Goal: Task Accomplishment & Management: Complete application form

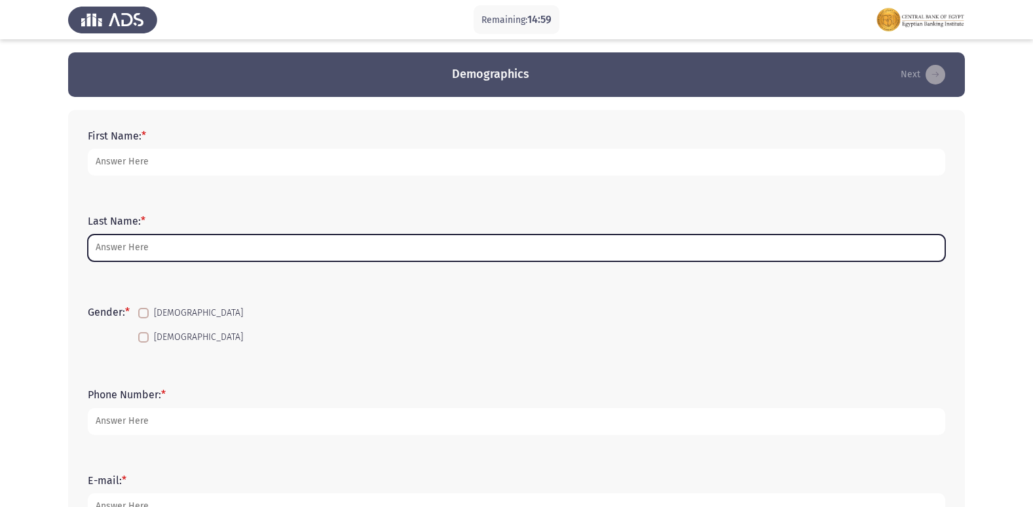
click at [179, 250] on input "Last Name: *" at bounding box center [516, 247] width 857 height 27
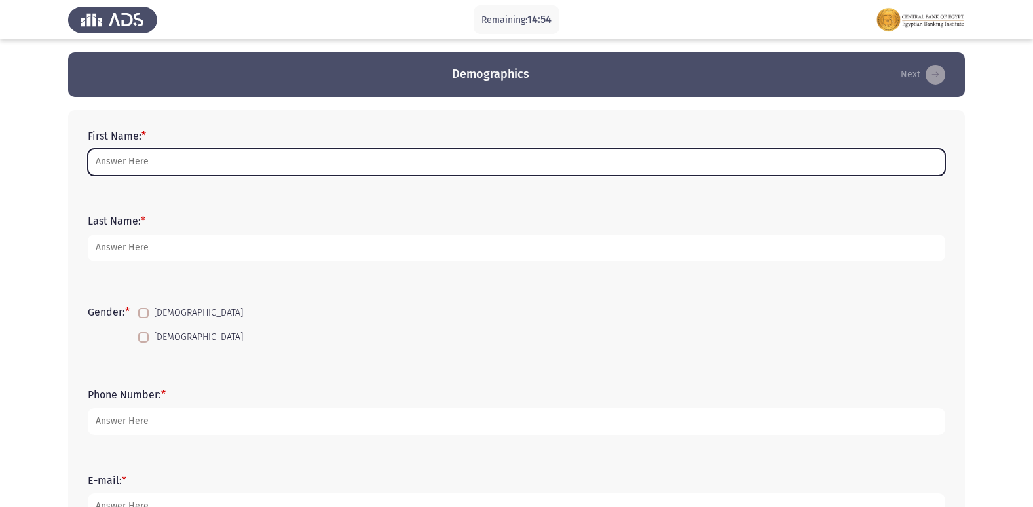
click at [214, 169] on input "First Name: *" at bounding box center [516, 162] width 857 height 27
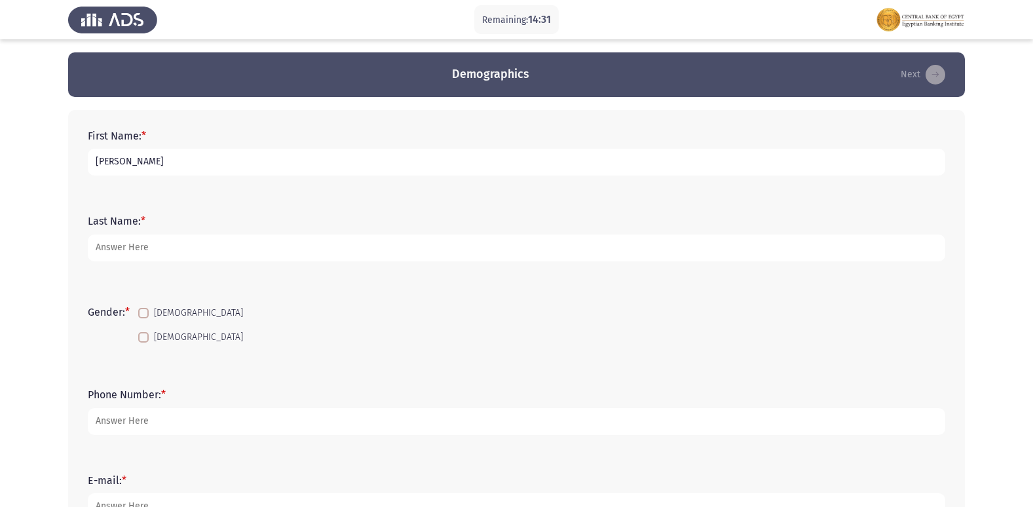
type input "[PERSON_NAME]"
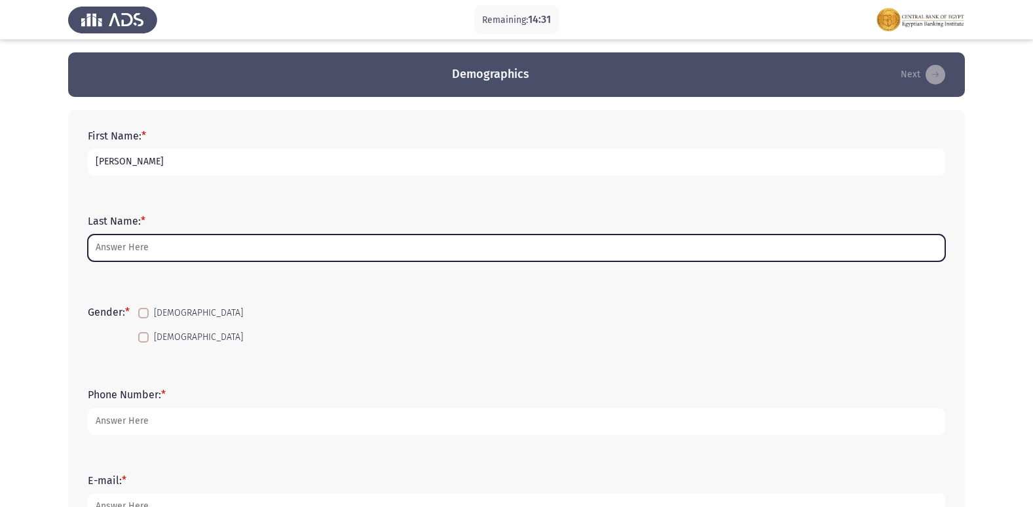
click at [130, 248] on input "Last Name: *" at bounding box center [516, 247] width 857 height 27
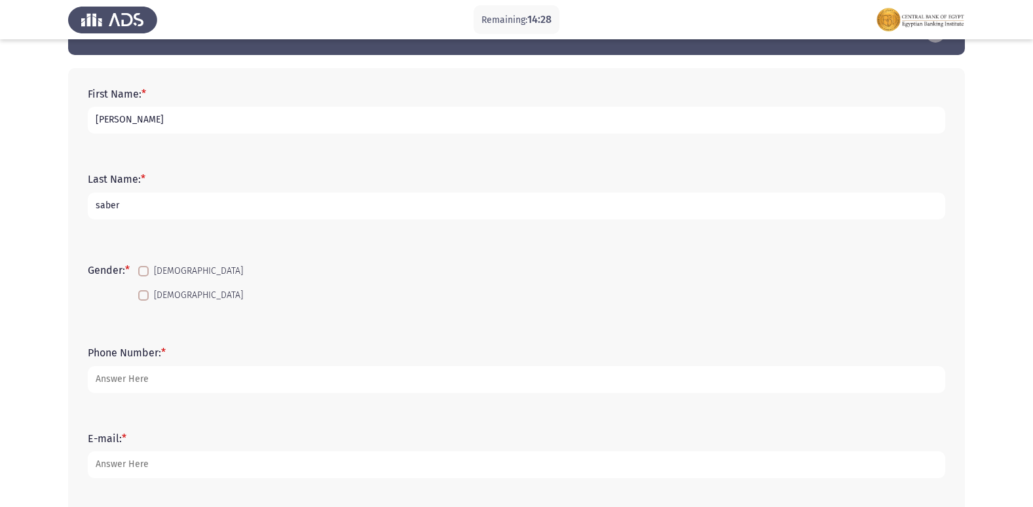
scroll to position [65, 0]
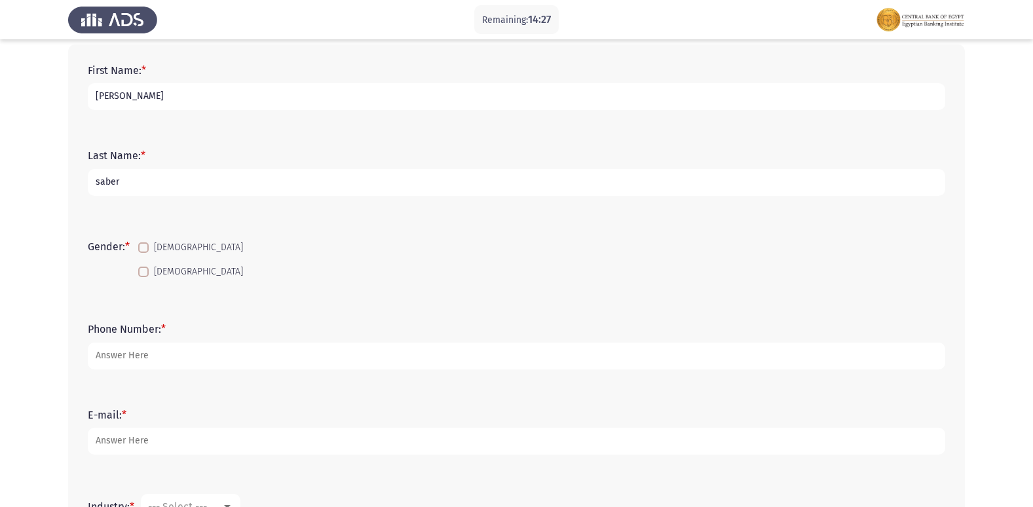
type input "saber"
click at [151, 250] on label "[DEMOGRAPHIC_DATA]" at bounding box center [190, 248] width 105 height 16
click at [143, 253] on input "[DEMOGRAPHIC_DATA]" at bounding box center [143, 253] width 1 height 1
checkbox input "true"
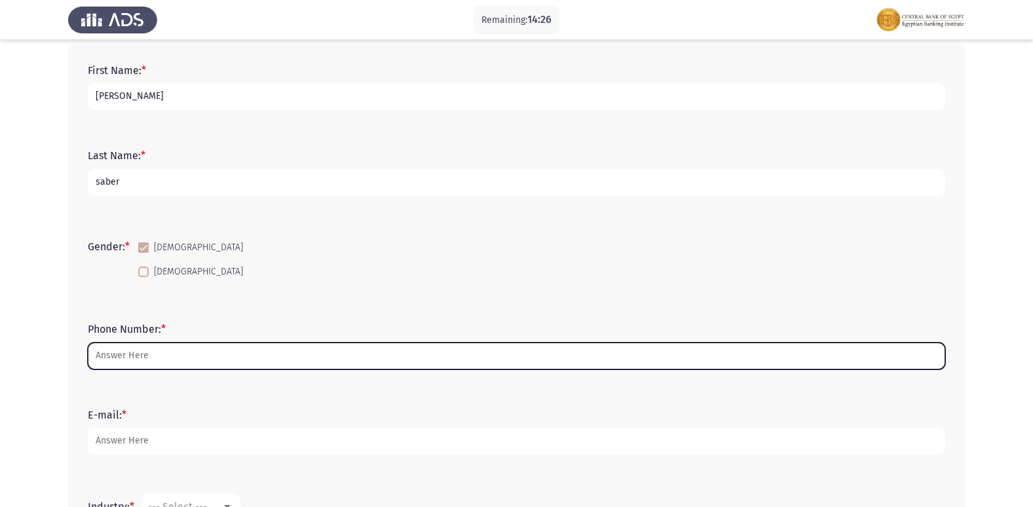
click at [193, 353] on input "Phone Number: *" at bounding box center [516, 356] width 857 height 27
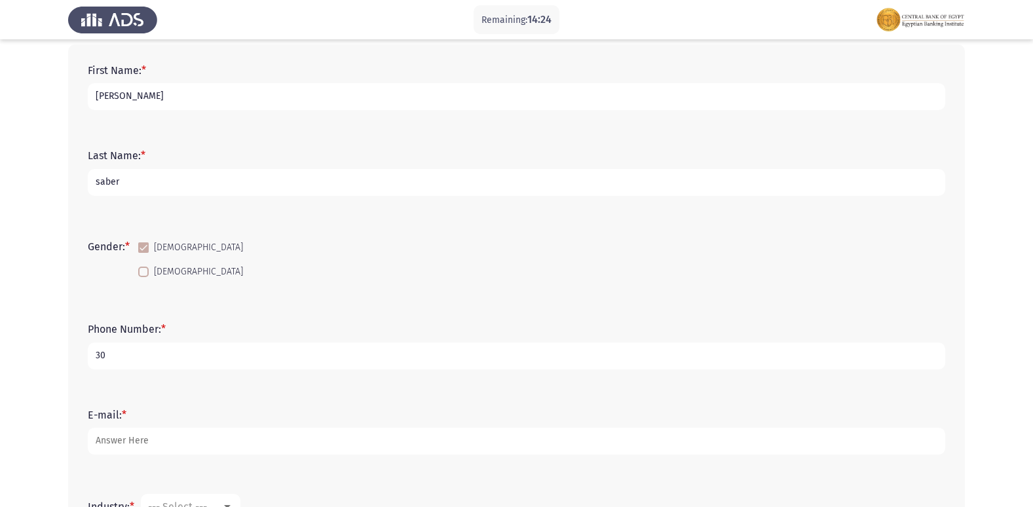
type input "3"
type input "01008700254"
click at [159, 176] on input "saber" at bounding box center [516, 182] width 857 height 27
click at [202, 99] on input "[PERSON_NAME]" at bounding box center [516, 96] width 857 height 27
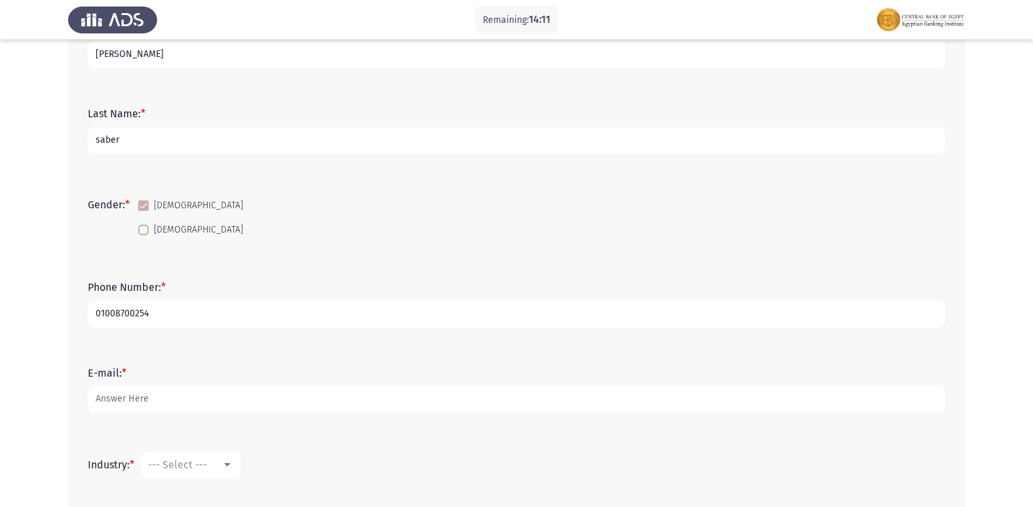
scroll to position [131, 0]
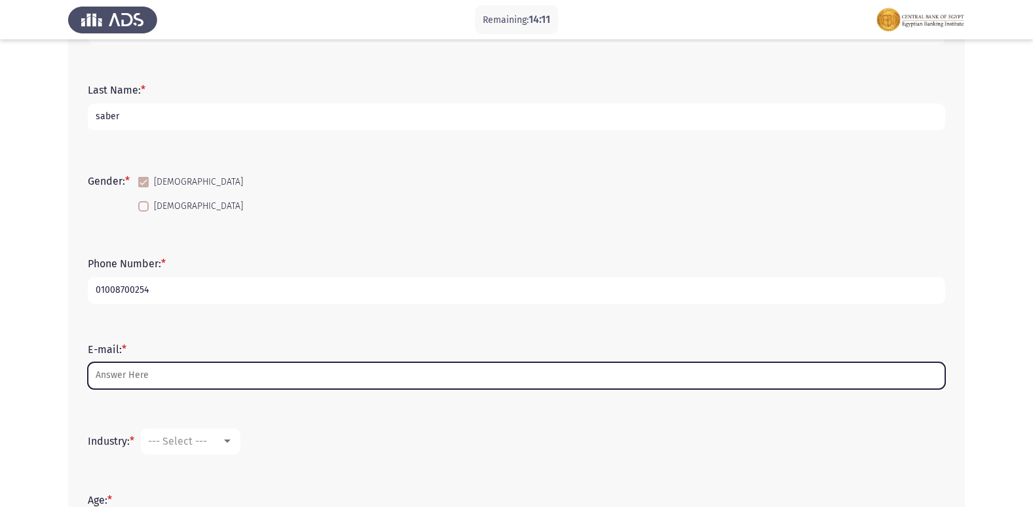
click at [210, 381] on input "E-mail: *" at bounding box center [516, 375] width 857 height 27
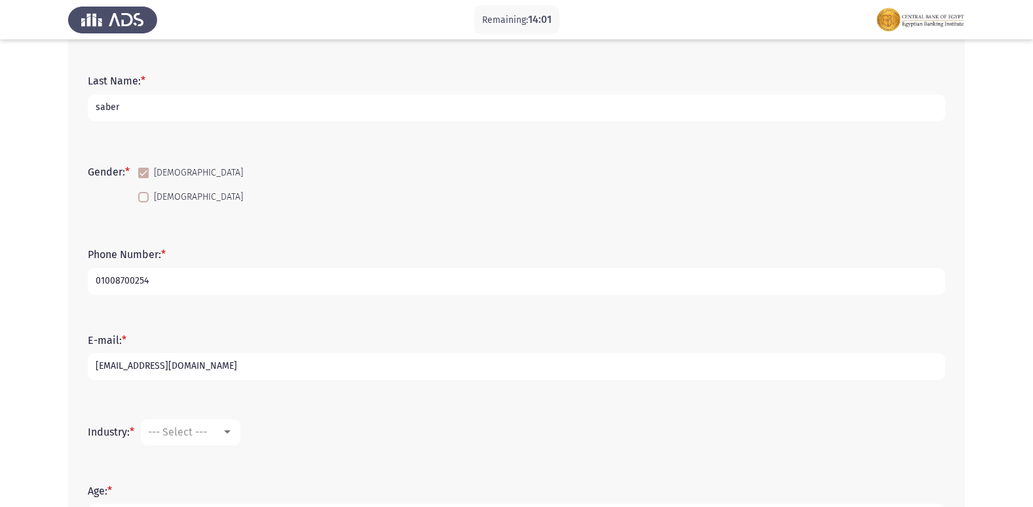
scroll to position [262, 0]
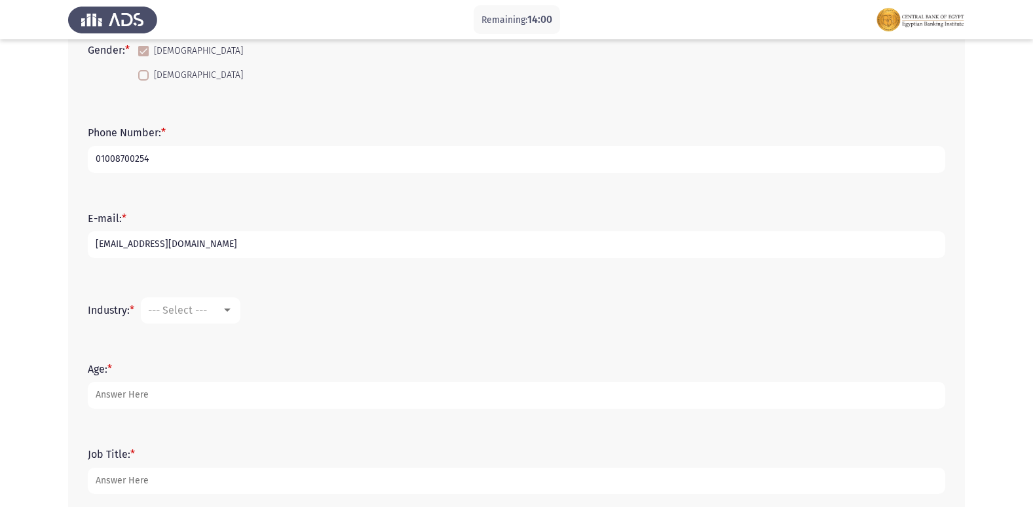
type input "[EMAIL_ADDRESS][DOMAIN_NAME]"
click at [196, 316] on span "--- Select ---" at bounding box center [177, 310] width 59 height 12
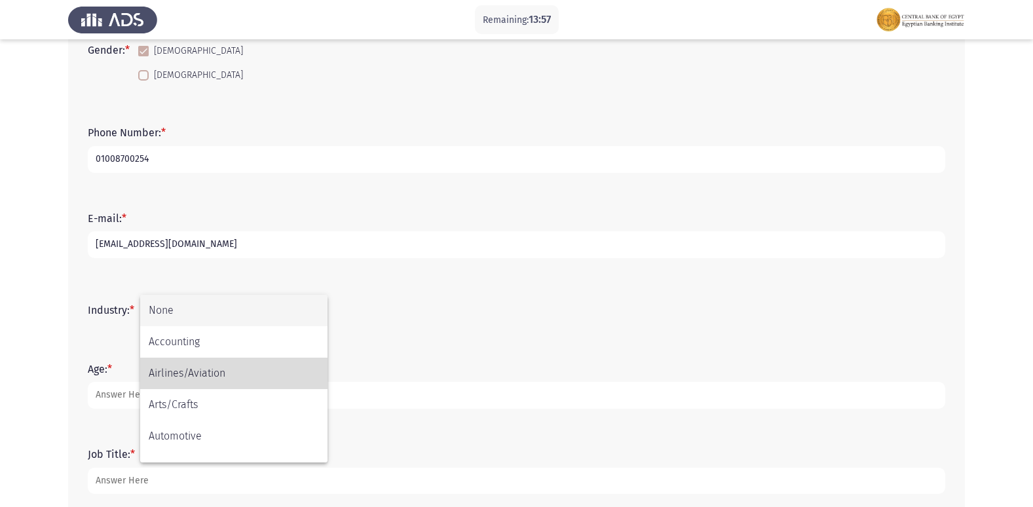
click at [224, 358] on span "Airlines/Aviation" at bounding box center [234, 373] width 170 height 31
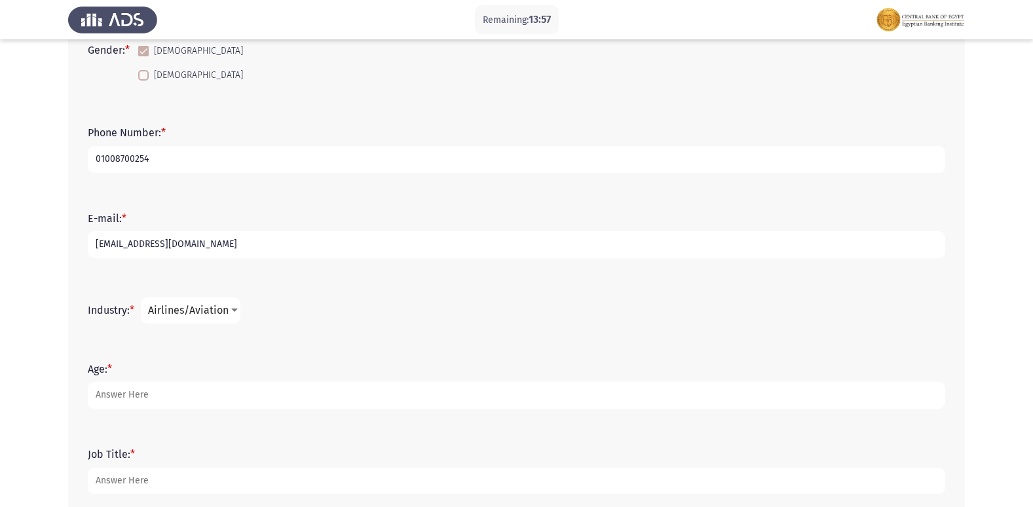
click at [219, 308] on span "Airlines/Aviation" at bounding box center [188, 310] width 81 height 12
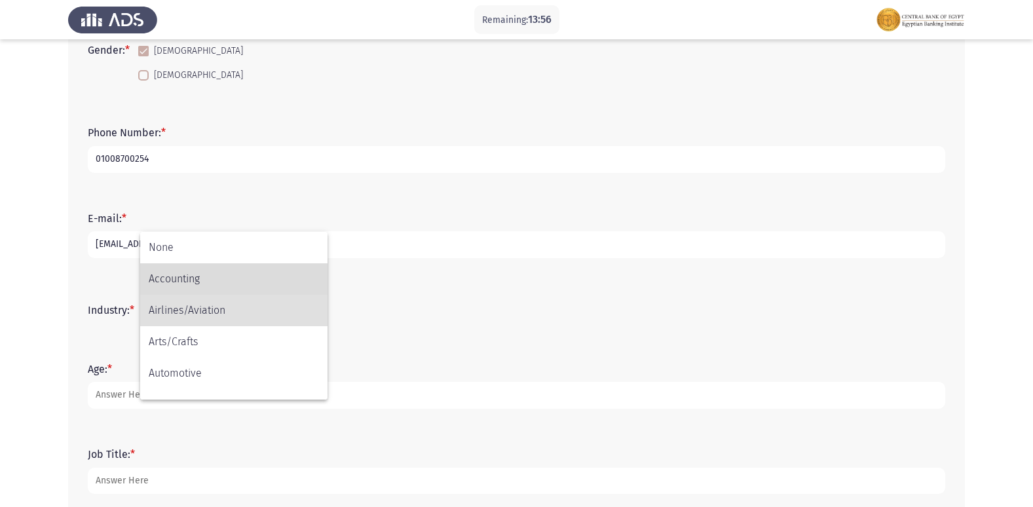
click at [229, 276] on span "Accounting" at bounding box center [234, 278] width 170 height 31
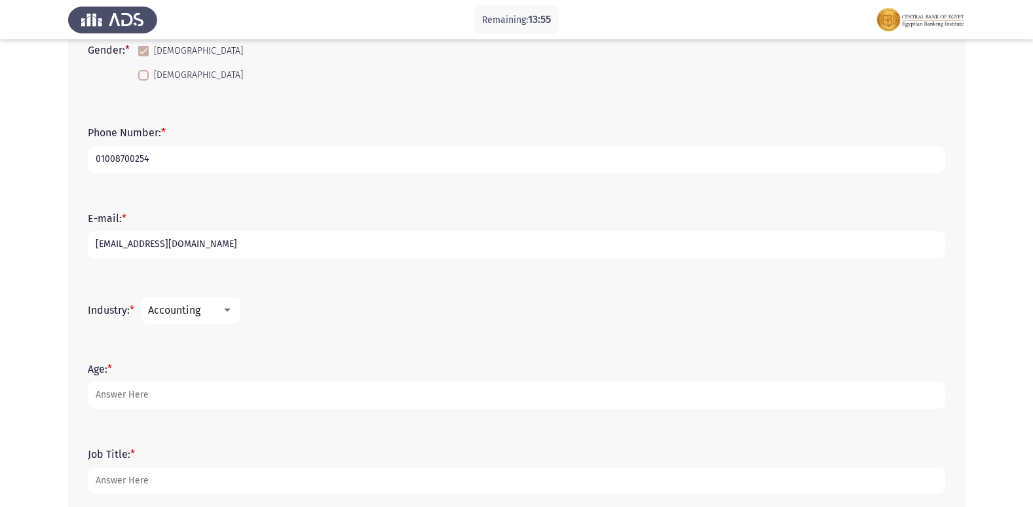
click at [219, 310] on div "Accounting" at bounding box center [184, 310] width 73 height 12
click at [467, 326] on div at bounding box center [516, 253] width 1033 height 507
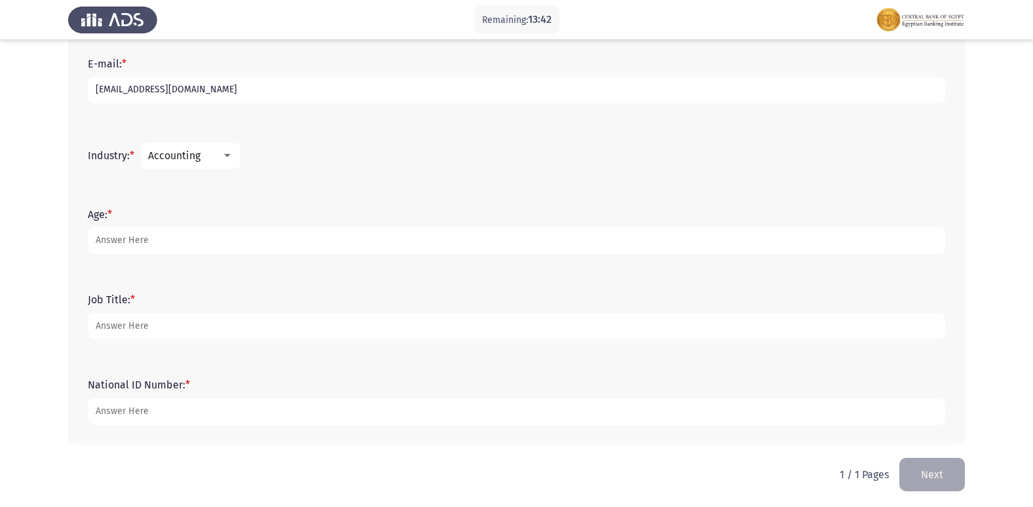
scroll to position [420, 0]
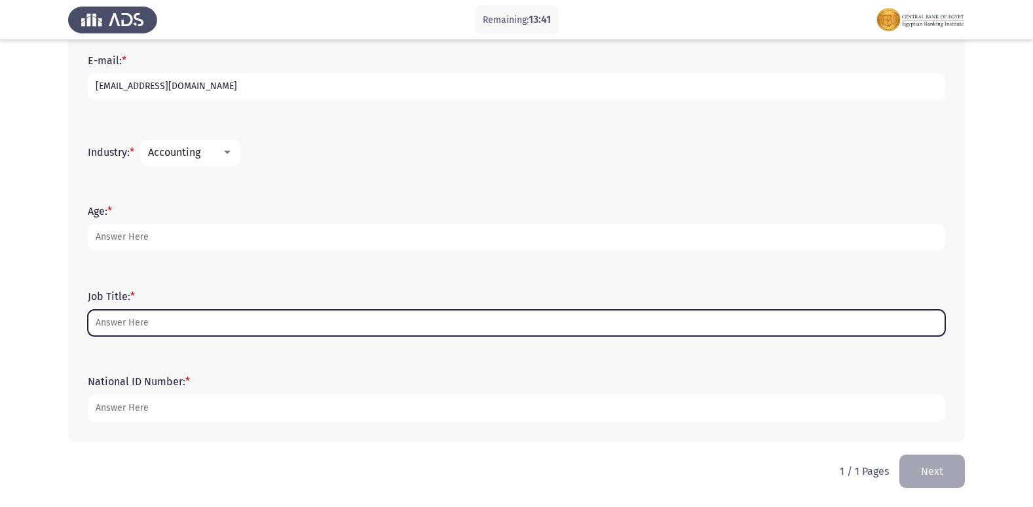
click at [227, 324] on input "Job Title: *" at bounding box center [516, 323] width 857 height 27
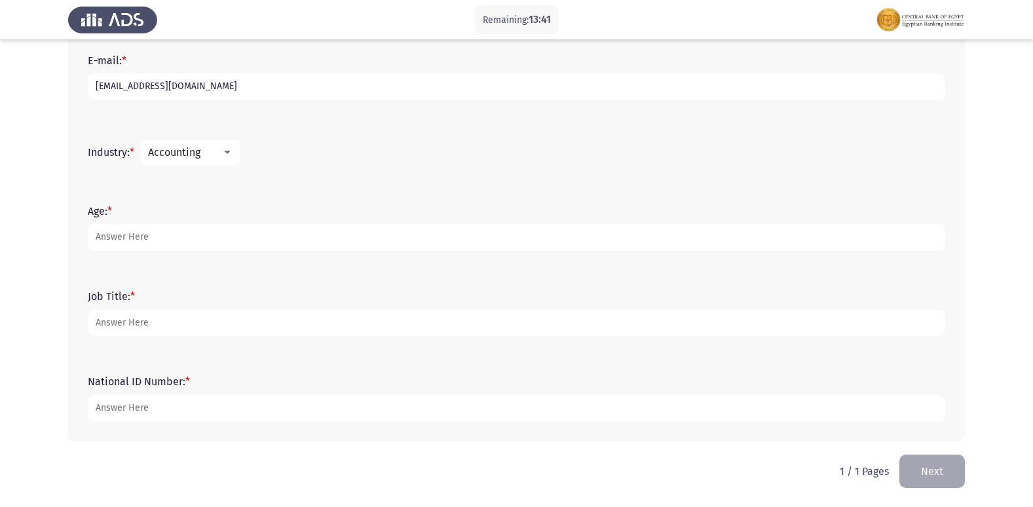
click at [219, 164] on mat-select "Accounting" at bounding box center [191, 153] width 100 height 26
click at [233, 152] on div at bounding box center [227, 152] width 12 height 10
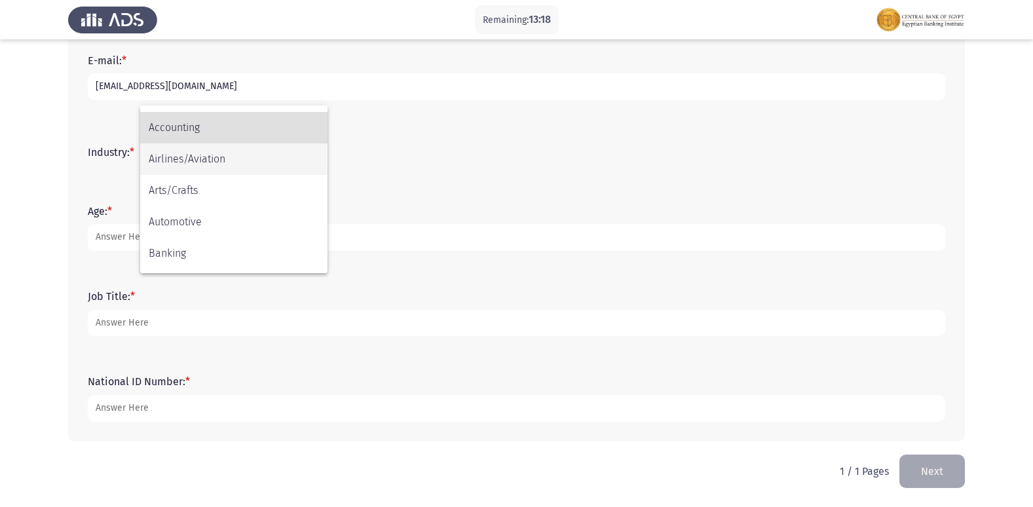
scroll to position [3, 0]
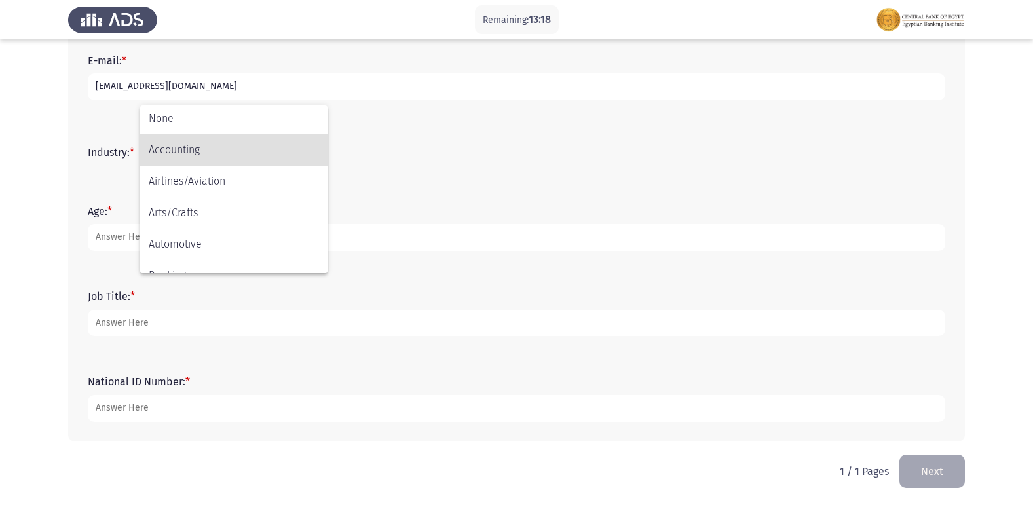
click at [267, 149] on span "Accounting" at bounding box center [234, 149] width 170 height 31
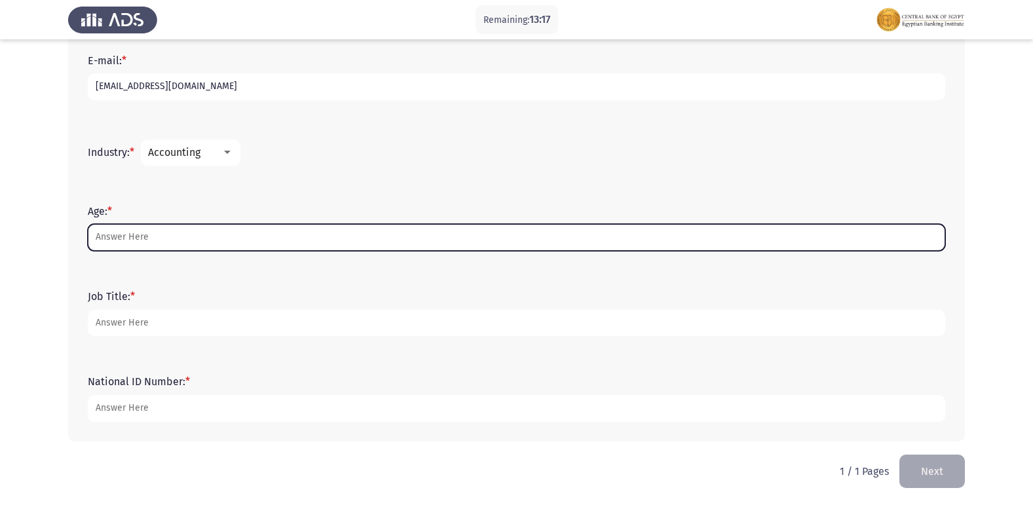
click at [263, 232] on input "Age: *" at bounding box center [516, 237] width 857 height 27
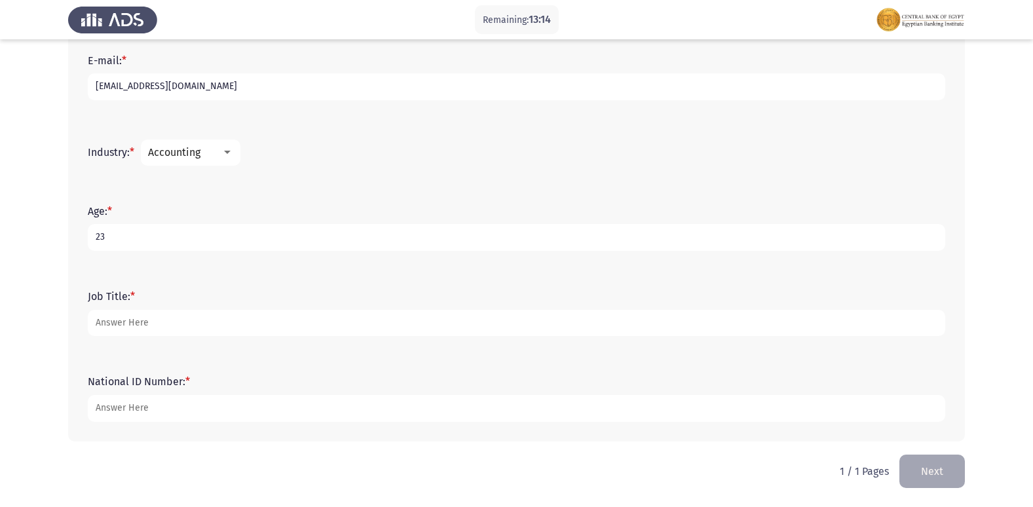
type input "23"
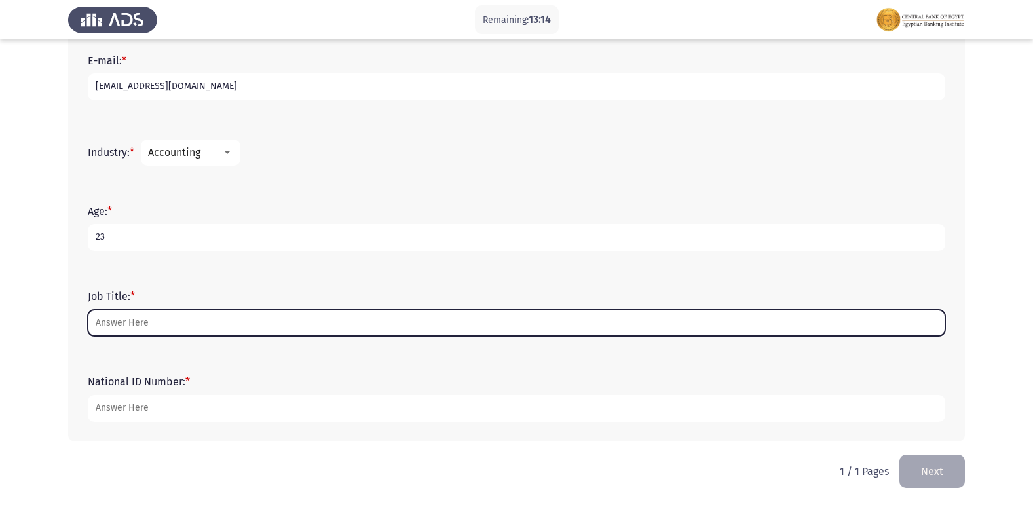
click at [145, 320] on input "Job Title: *" at bounding box center [516, 323] width 857 height 27
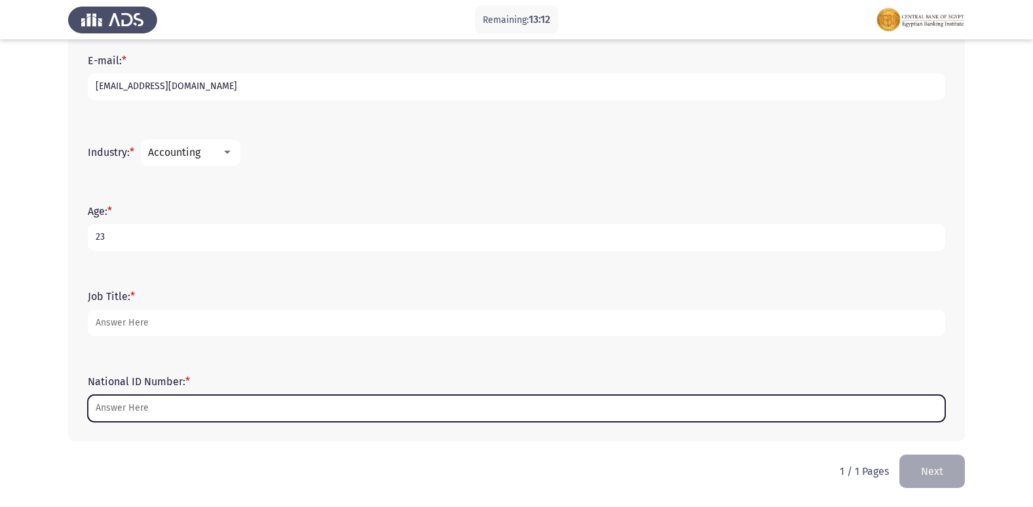
click at [171, 396] on input "National ID Number: *" at bounding box center [516, 408] width 857 height 27
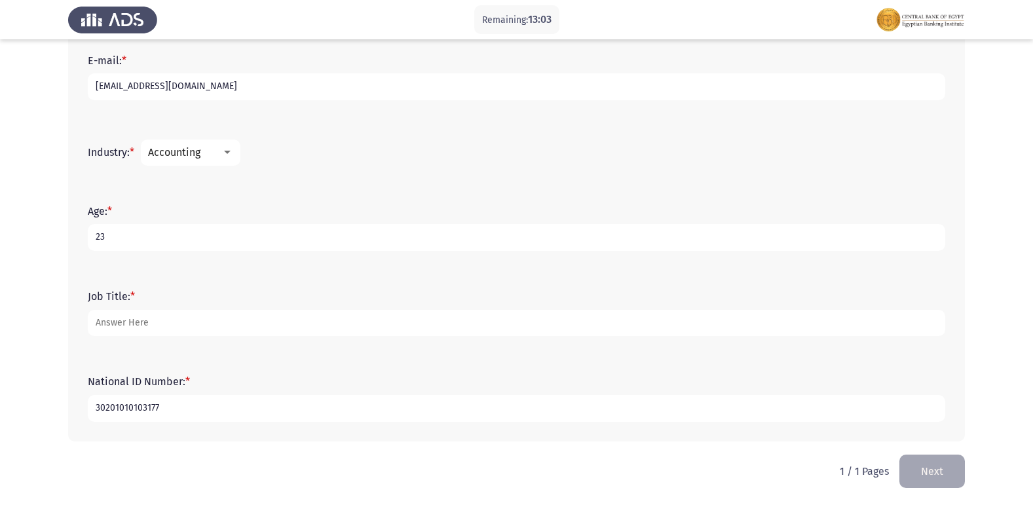
type input "30201010103177"
click at [146, 308] on form "Job Title: *" at bounding box center [516, 313] width 857 height 46
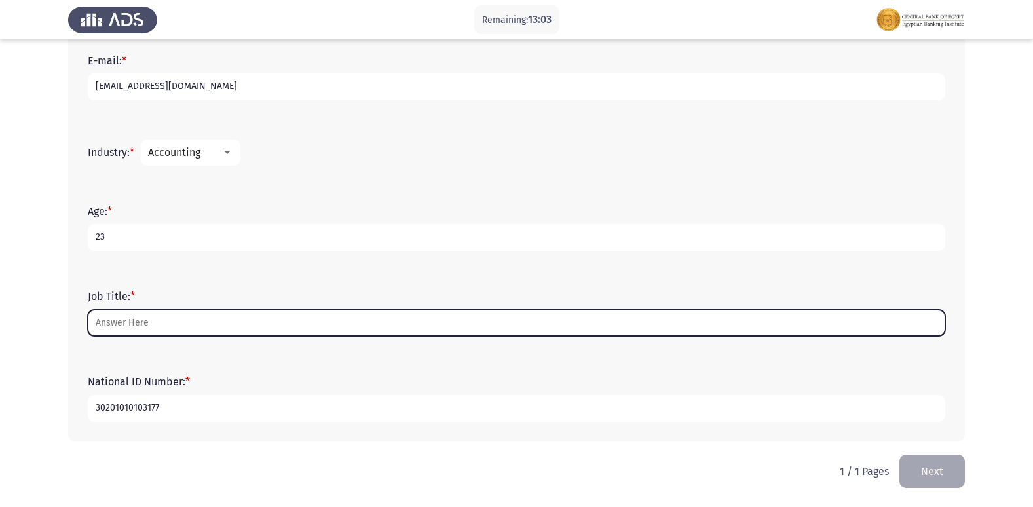
click at [140, 310] on input "Job Title: *" at bounding box center [516, 323] width 857 height 27
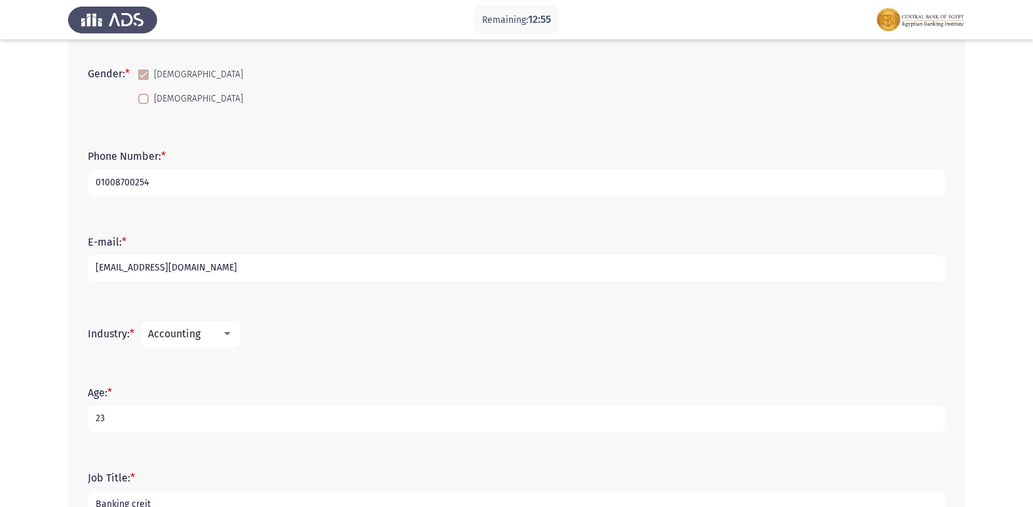
scroll to position [420, 0]
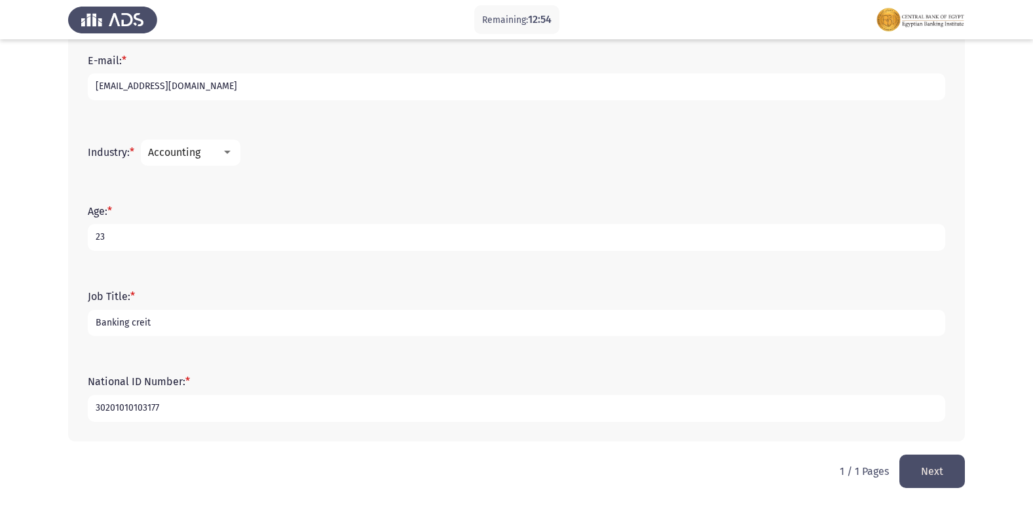
type input "Banking creit"
click at [962, 460] on button "Next" at bounding box center [931, 471] width 65 height 33
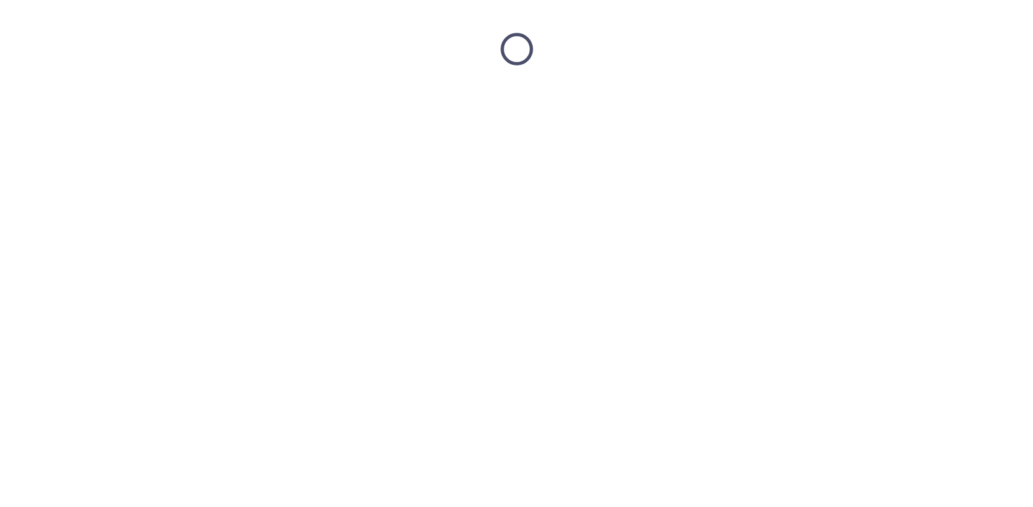
scroll to position [0, 0]
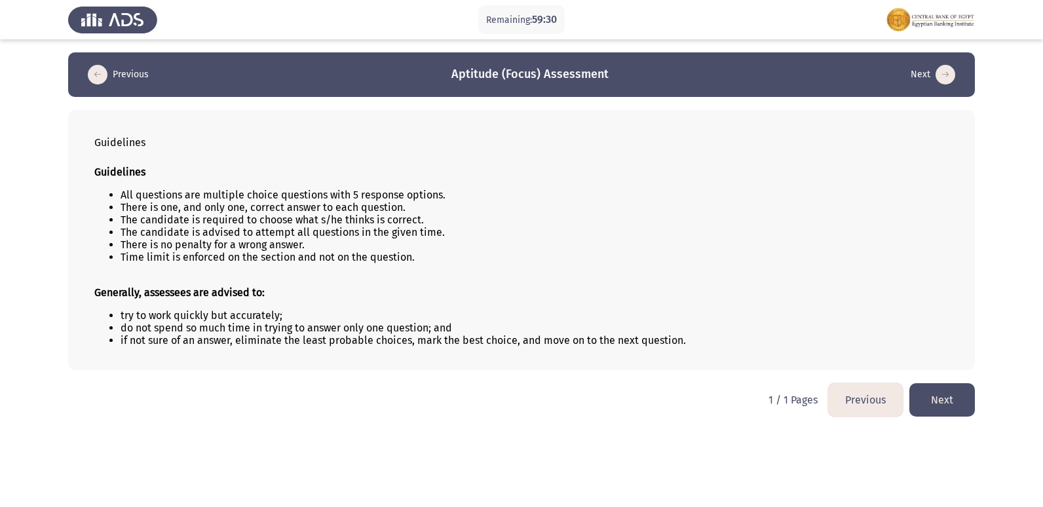
click at [948, 400] on button "Next" at bounding box center [941, 399] width 65 height 33
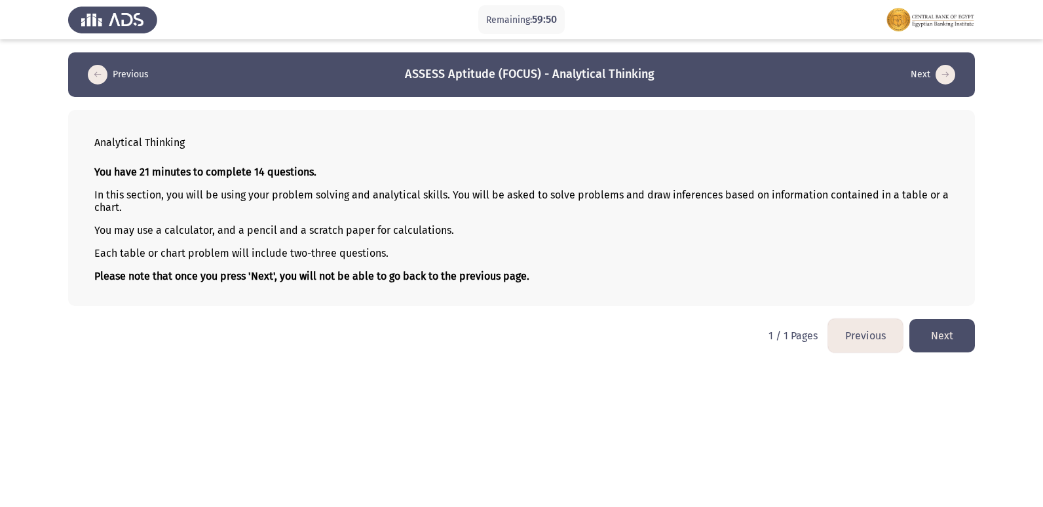
click at [969, 339] on button "Next" at bounding box center [941, 335] width 65 height 33
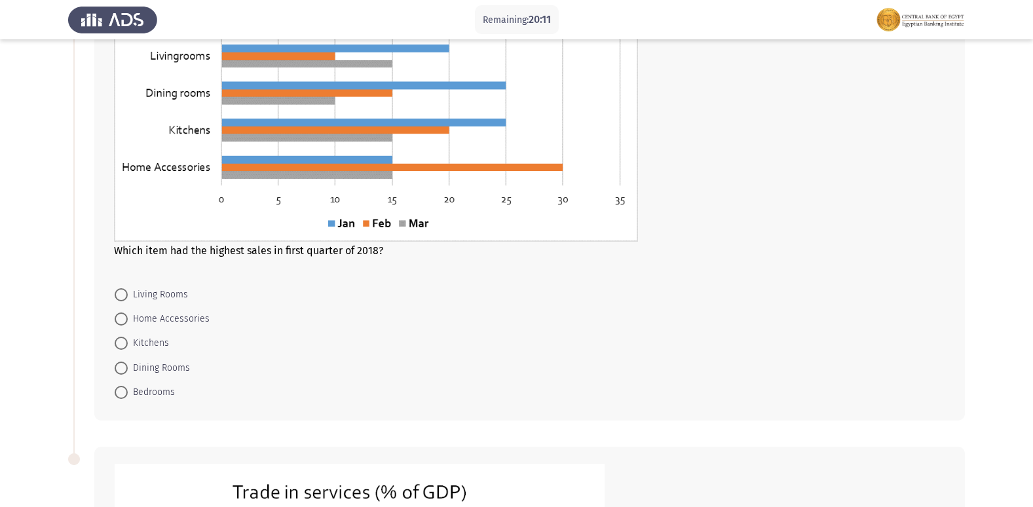
scroll to position [262, 0]
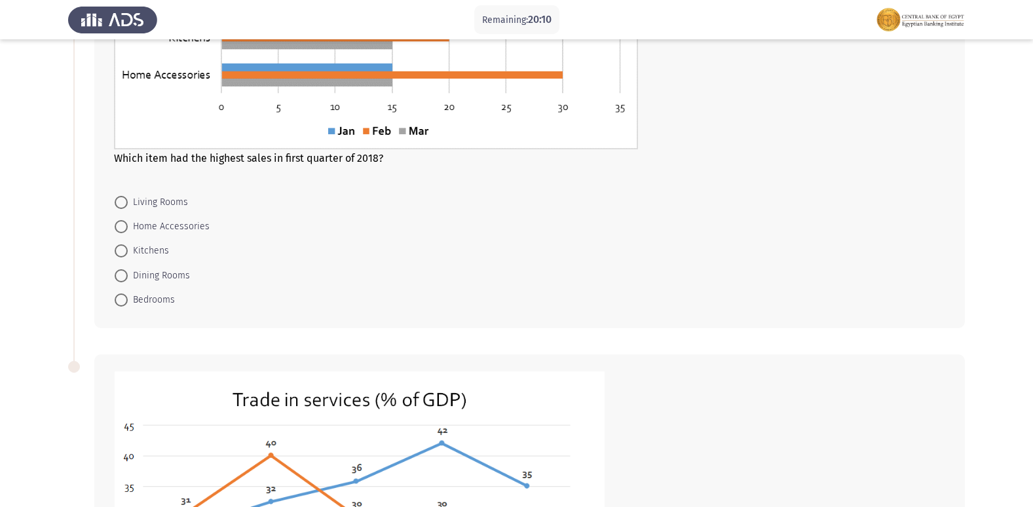
click at [149, 297] on span "Bedrooms" at bounding box center [151, 300] width 47 height 16
click at [128, 297] on input "Bedrooms" at bounding box center [121, 299] width 13 height 13
radio input "true"
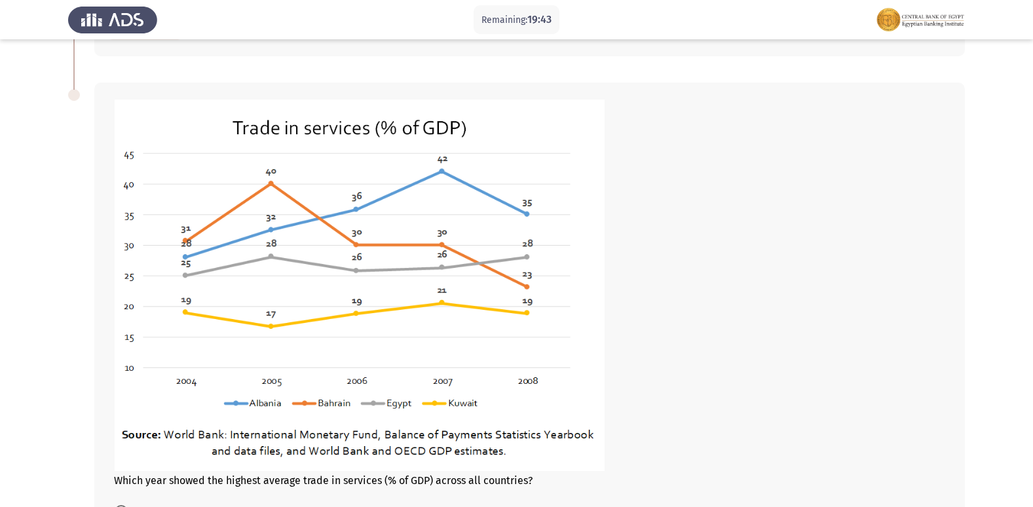
scroll to position [524, 0]
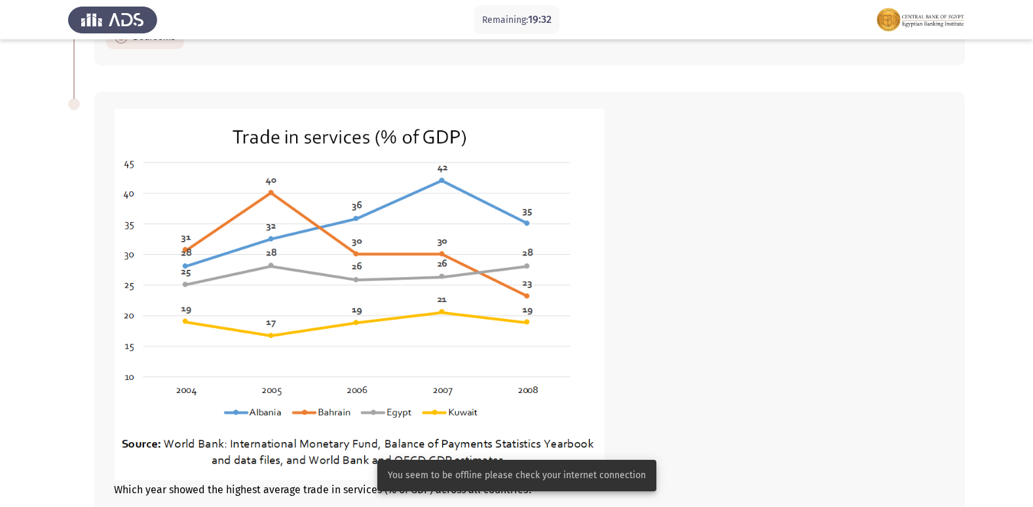
click at [185, 457] on img at bounding box center [359, 294] width 491 height 373
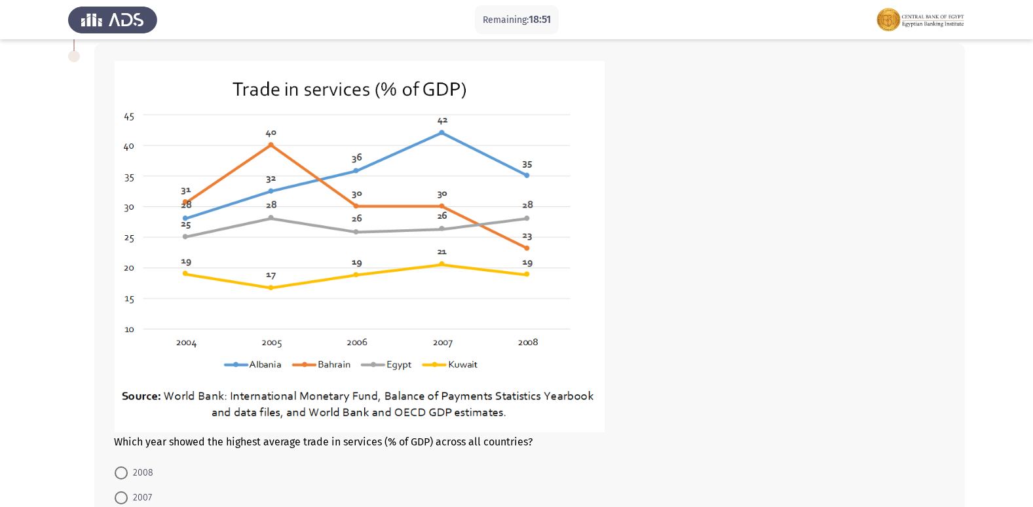
scroll to position [720, 0]
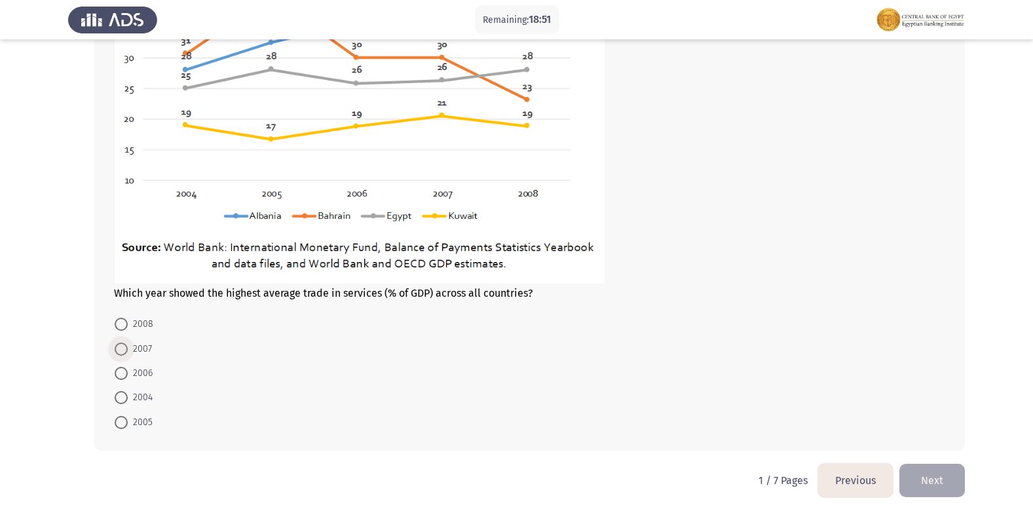
click at [127, 351] on span at bounding box center [121, 349] width 13 height 13
click at [127, 351] on input "2007" at bounding box center [121, 349] width 13 height 13
radio input "true"
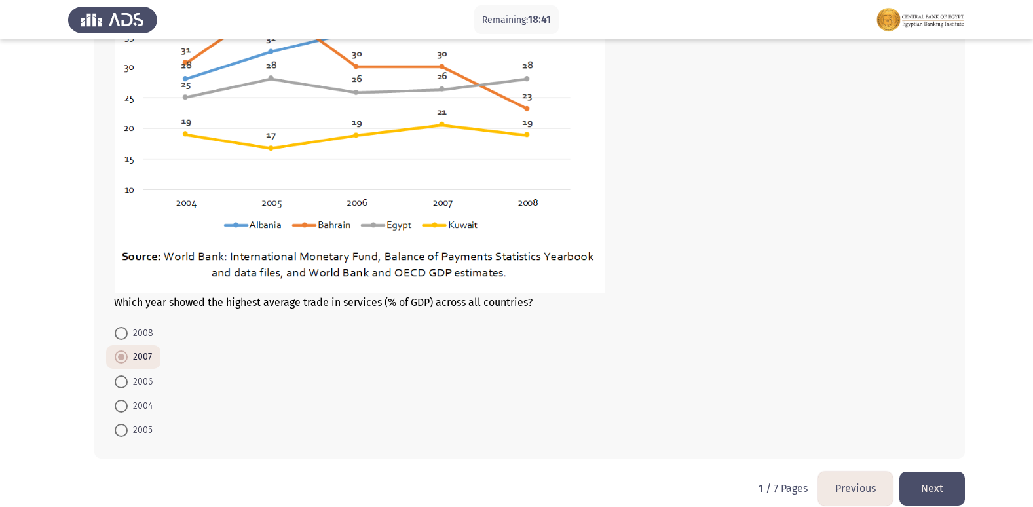
scroll to position [728, 0]
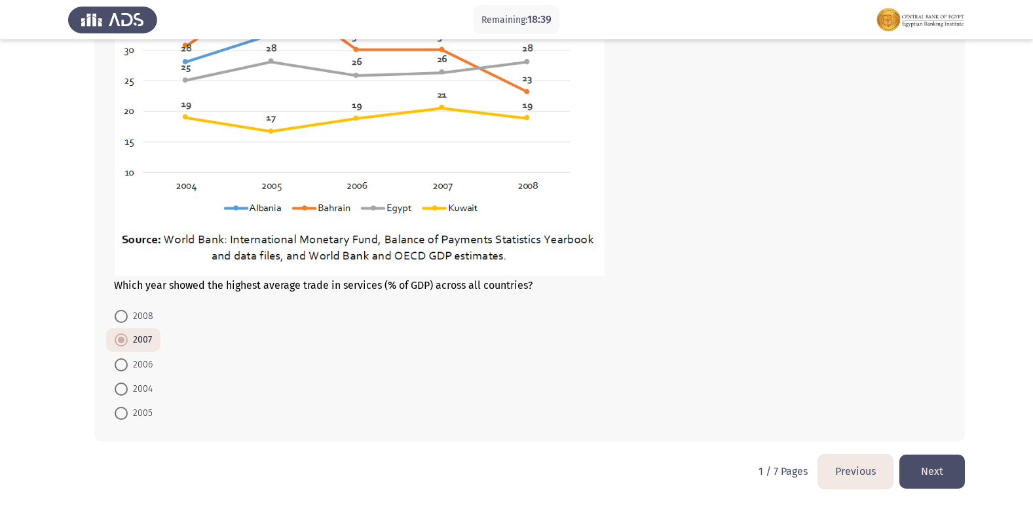
click at [936, 475] on button "Next" at bounding box center [931, 471] width 65 height 33
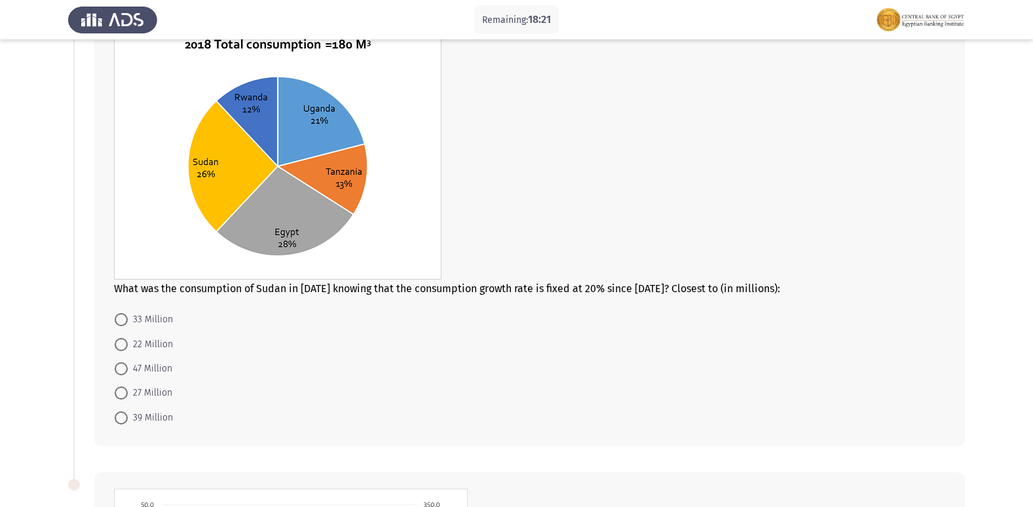
scroll to position [65, 0]
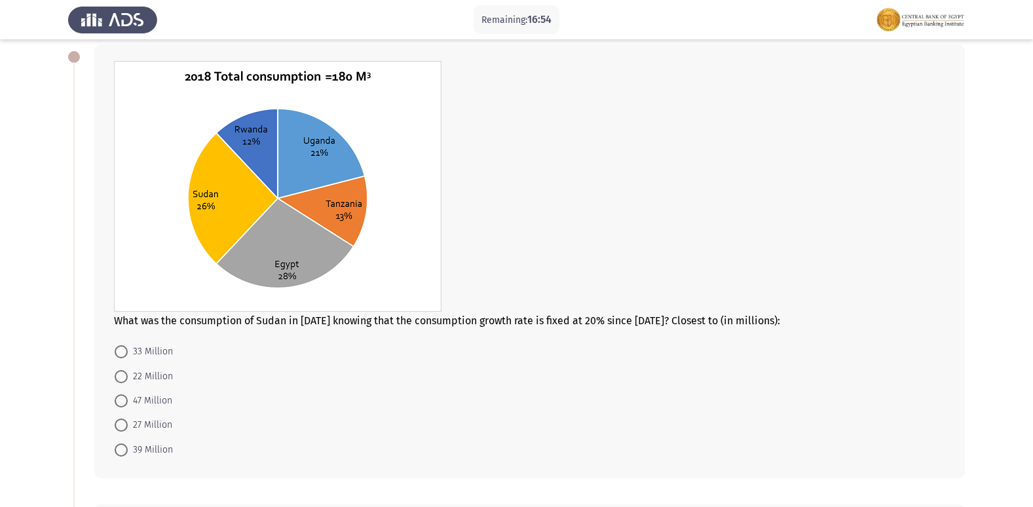
click at [161, 448] on span "39 Million" at bounding box center [150, 450] width 45 height 16
click at [128, 448] on input "39 Million" at bounding box center [121, 449] width 13 height 13
radio input "true"
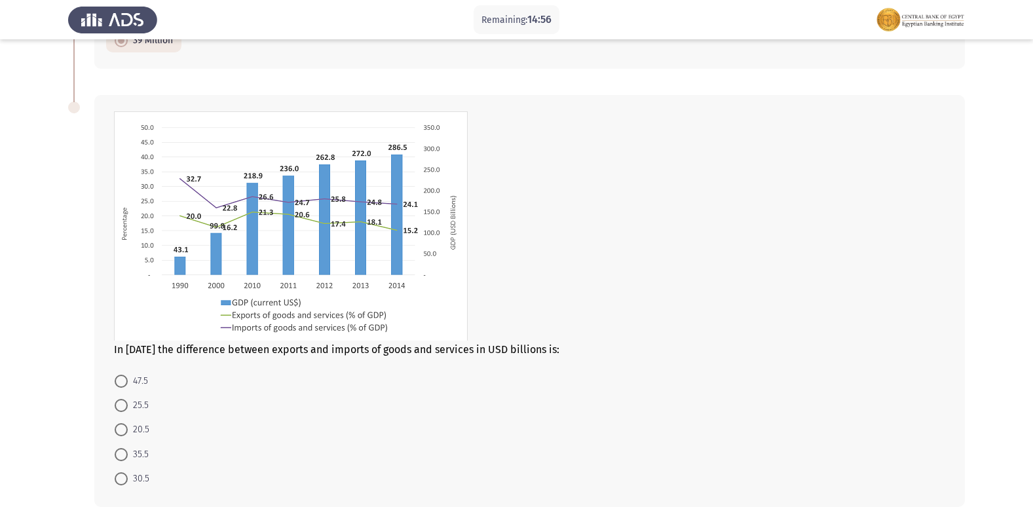
scroll to position [539, 0]
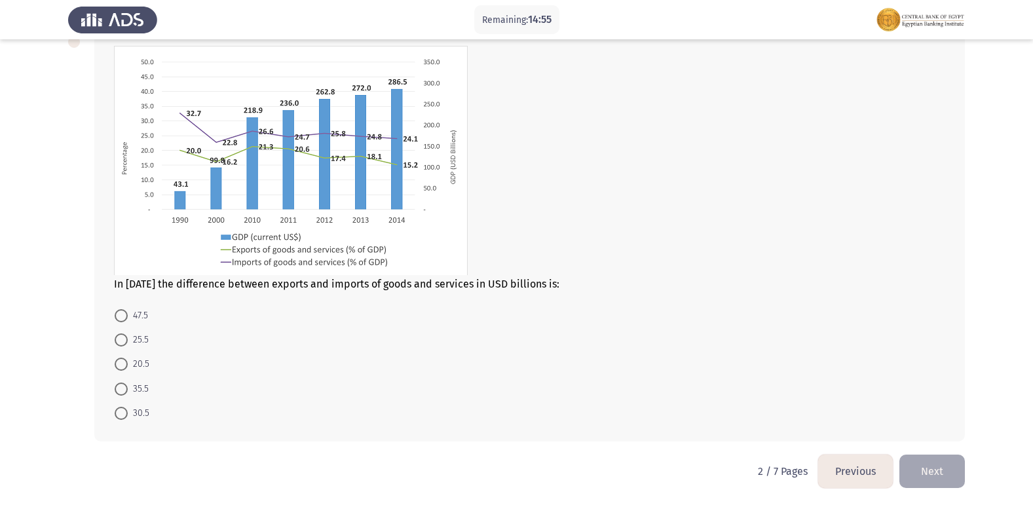
click at [119, 336] on span at bounding box center [121, 339] width 13 height 13
click at [119, 336] on input "25.5" at bounding box center [121, 339] width 13 height 13
radio input "true"
click at [962, 470] on button "Next" at bounding box center [931, 471] width 65 height 33
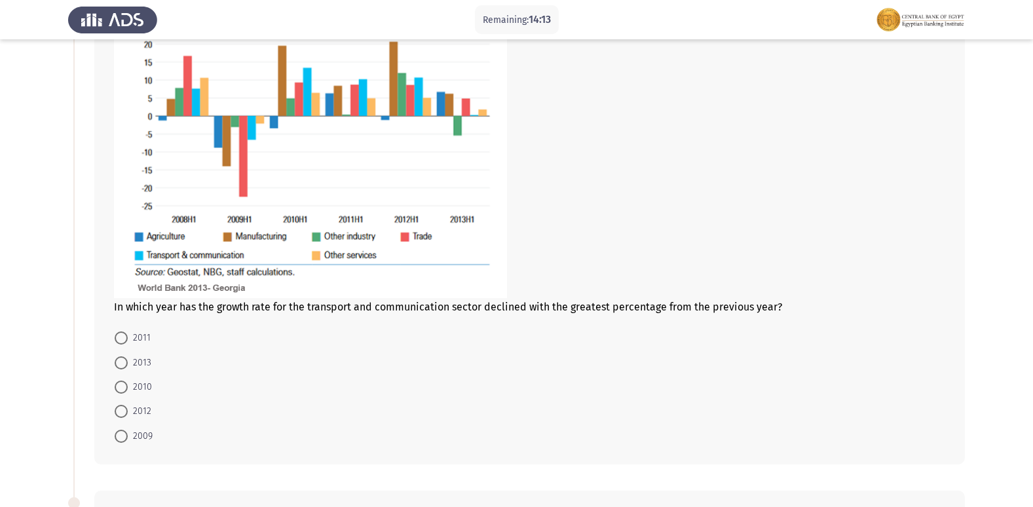
scroll to position [131, 0]
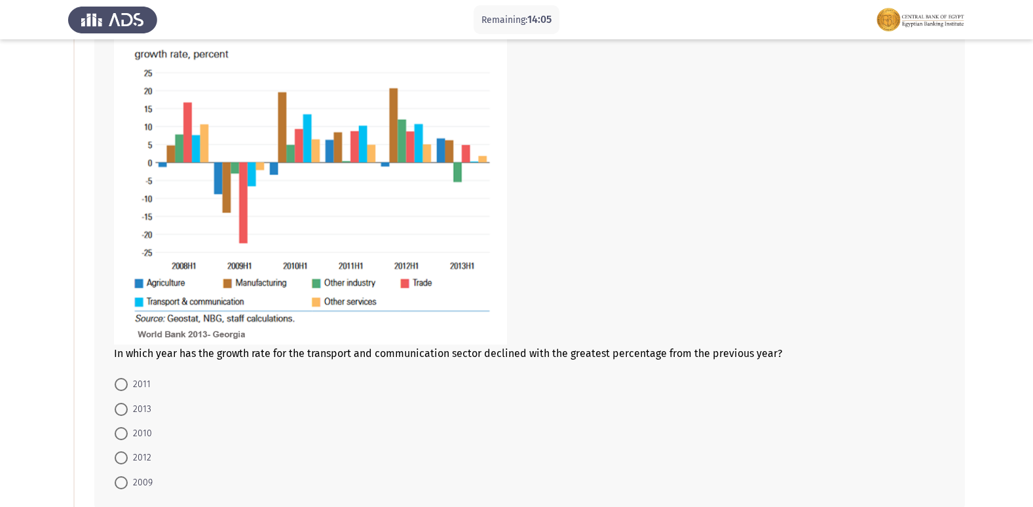
click at [134, 484] on span "2009" at bounding box center [140, 483] width 25 height 16
click at [128, 484] on input "2009" at bounding box center [121, 482] width 13 height 13
radio input "true"
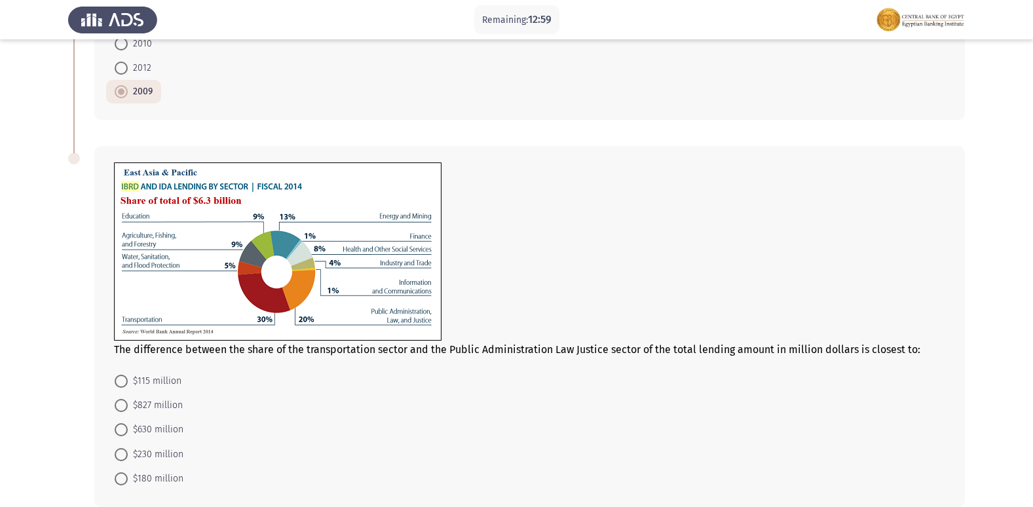
scroll to position [586, 0]
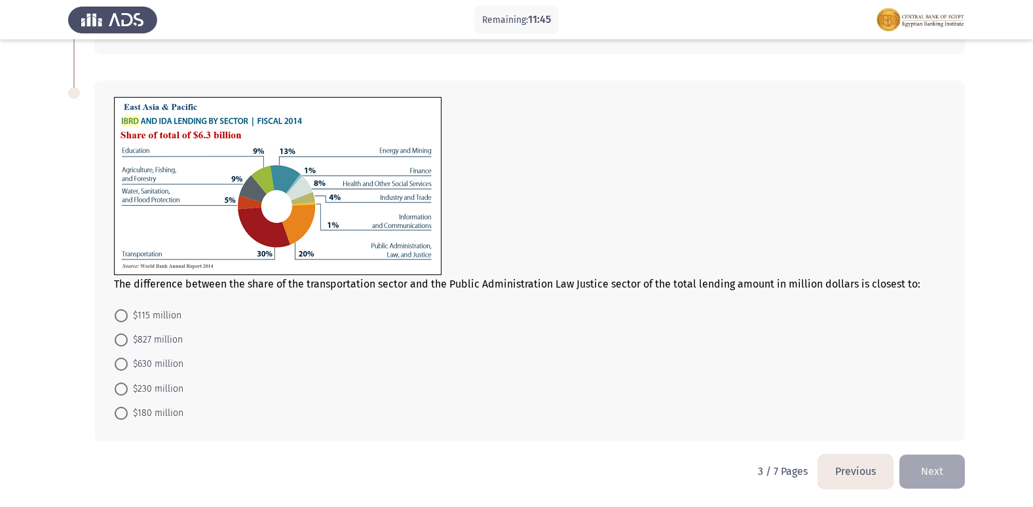
click at [122, 363] on span at bounding box center [121, 364] width 13 height 13
click at [122, 363] on input "$630 million" at bounding box center [121, 364] width 13 height 13
radio input "true"
click at [933, 468] on button "Next" at bounding box center [931, 471] width 65 height 33
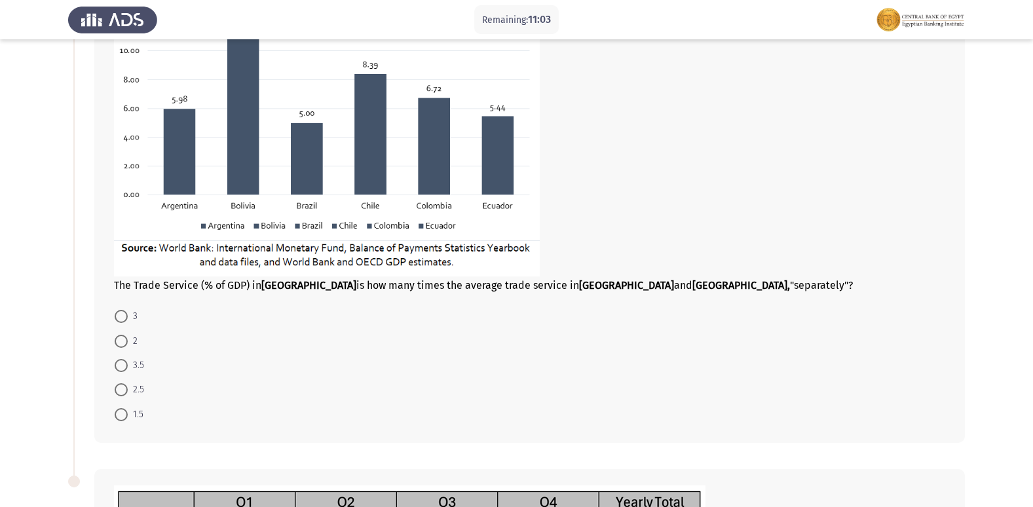
scroll to position [131, 0]
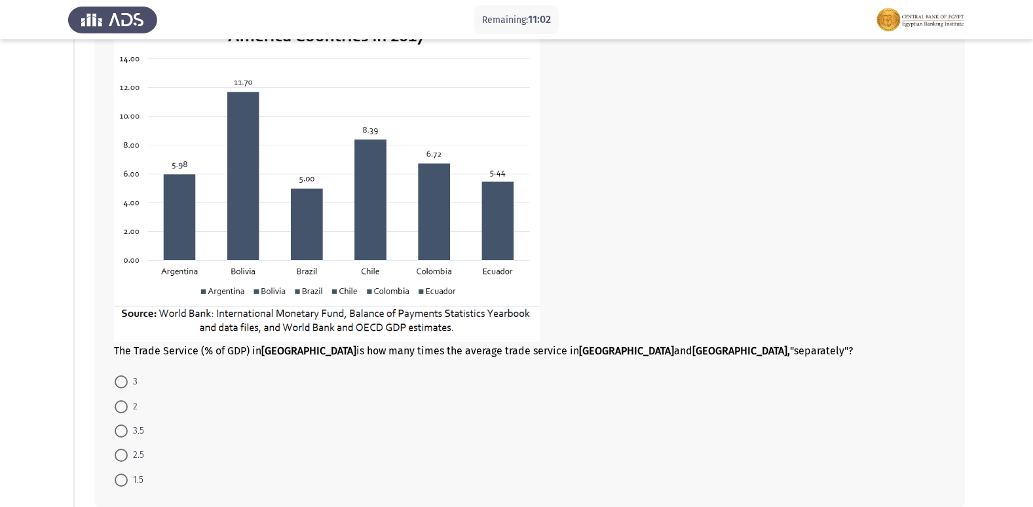
click at [119, 405] on span at bounding box center [121, 406] width 13 height 13
click at [119, 405] on input "2" at bounding box center [121, 406] width 13 height 13
radio input "true"
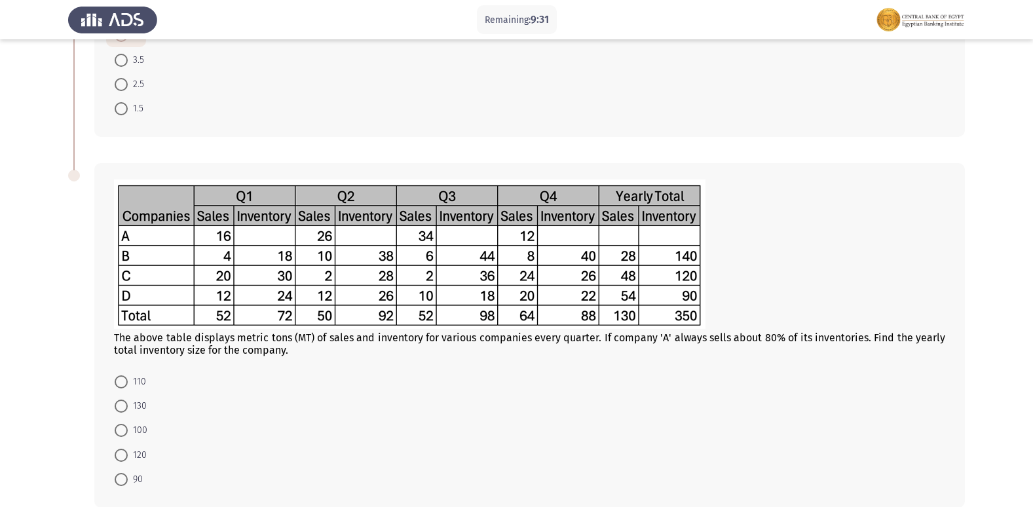
scroll to position [567, 0]
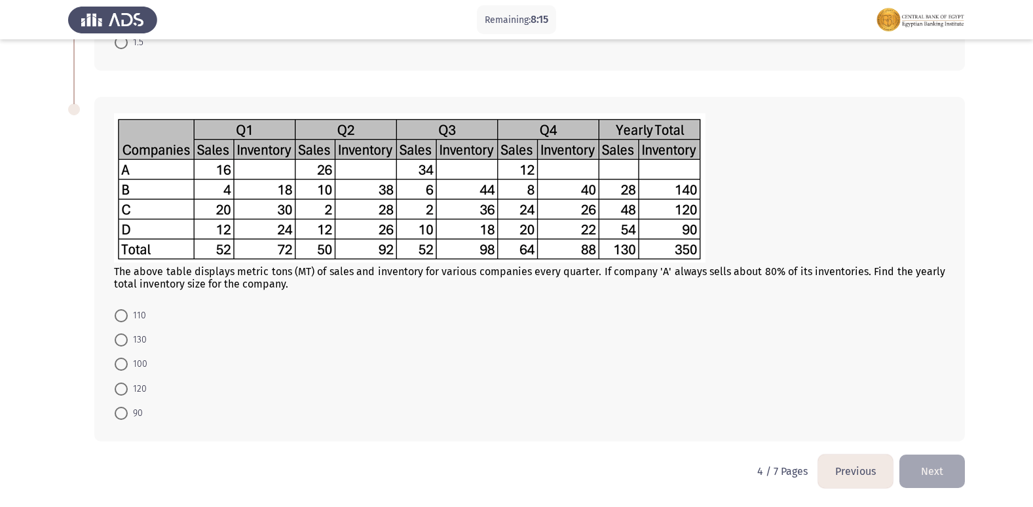
click at [119, 322] on label "110" at bounding box center [130, 316] width 31 height 16
click at [119, 322] on input "110" at bounding box center [121, 315] width 13 height 13
radio input "true"
click at [935, 468] on button "Next" at bounding box center [931, 471] width 65 height 33
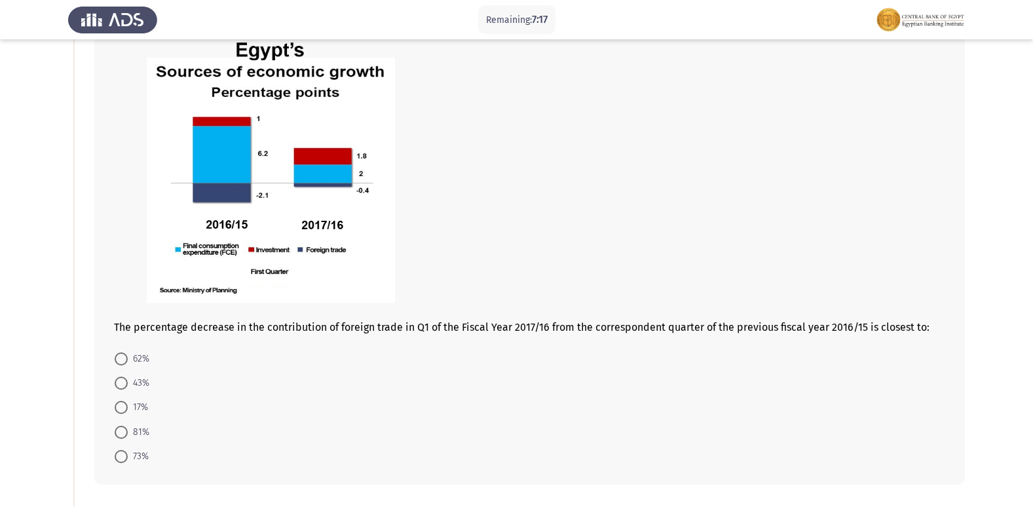
scroll to position [131, 0]
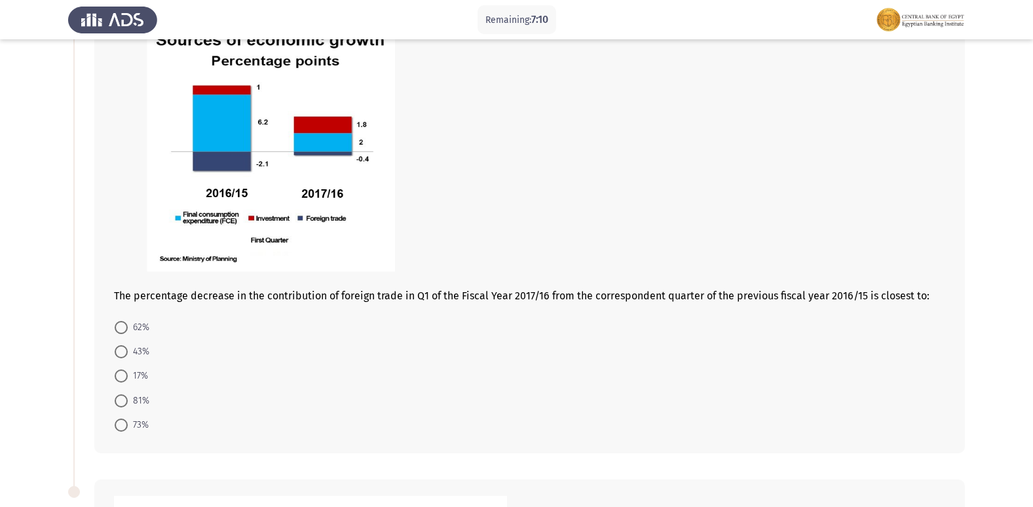
click at [126, 398] on span at bounding box center [121, 400] width 13 height 13
click at [126, 398] on input "81%" at bounding box center [121, 400] width 13 height 13
radio input "true"
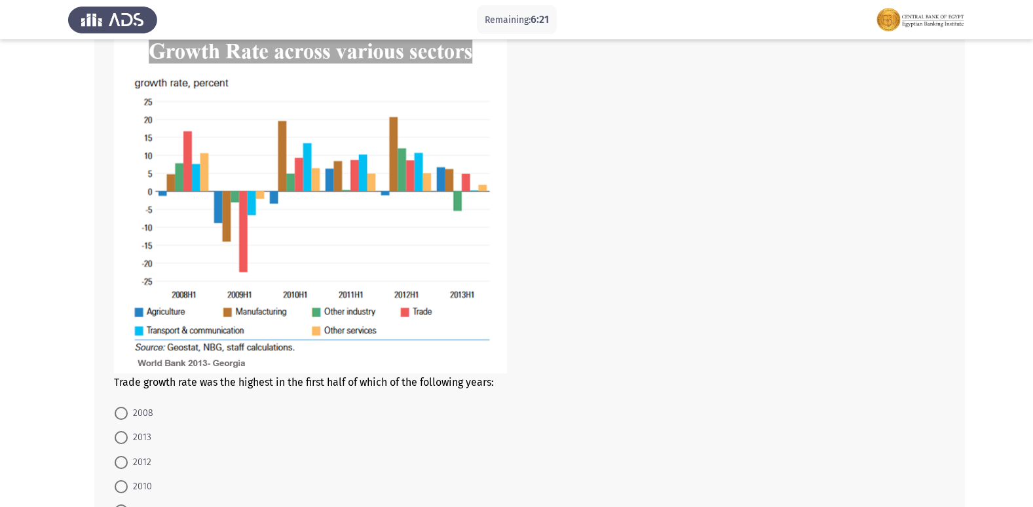
scroll to position [634, 0]
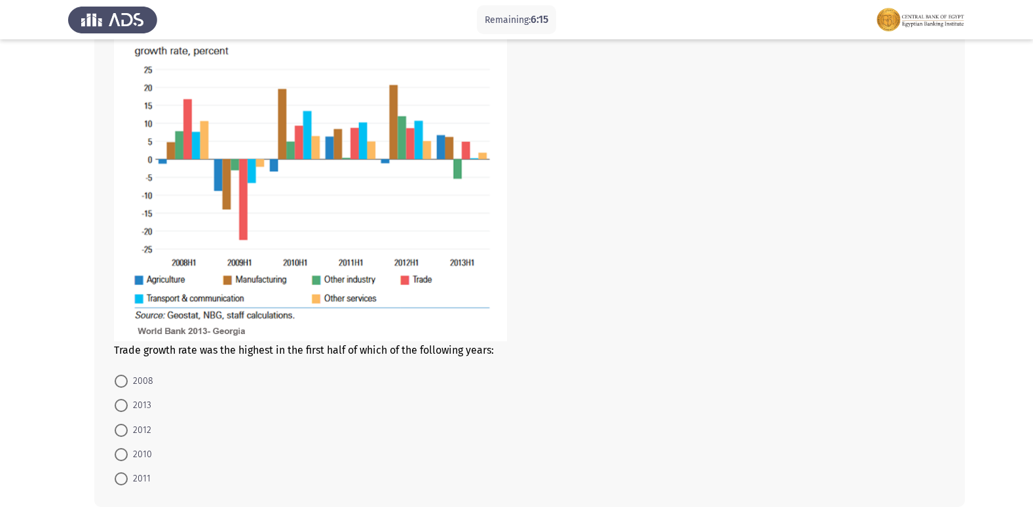
click at [140, 386] on span "2008" at bounding box center [141, 381] width 26 height 16
click at [128, 386] on input "2008" at bounding box center [121, 381] width 13 height 13
radio input "true"
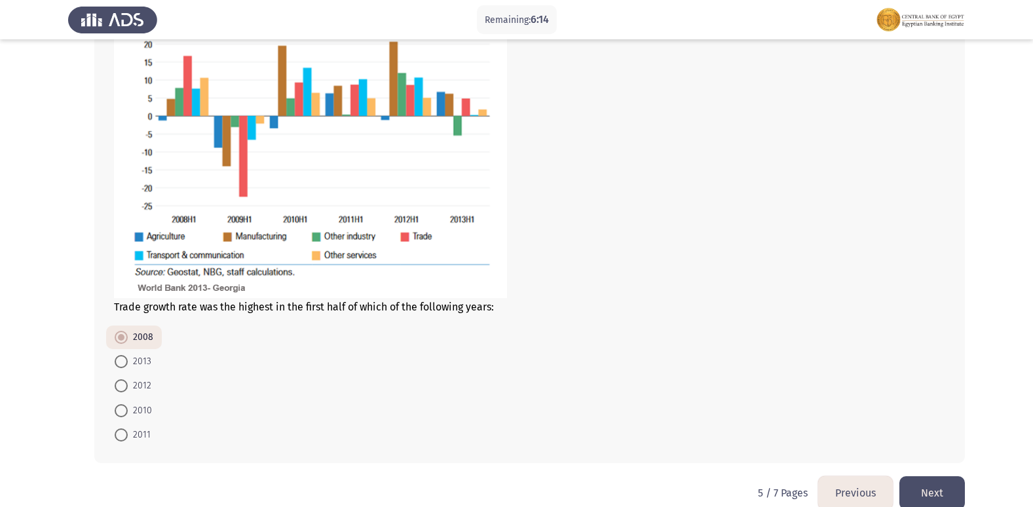
scroll to position [699, 0]
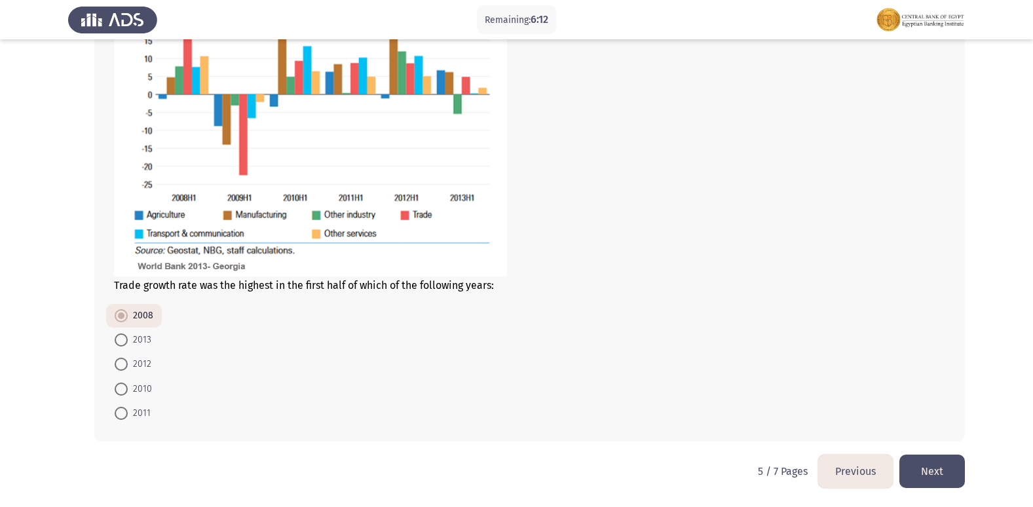
click at [950, 467] on button "Next" at bounding box center [931, 471] width 65 height 33
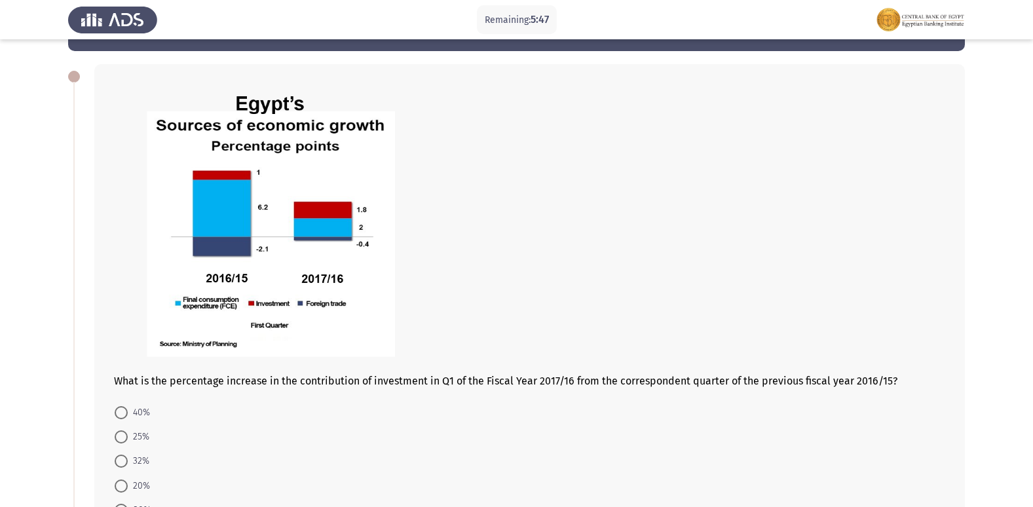
scroll to position [65, 0]
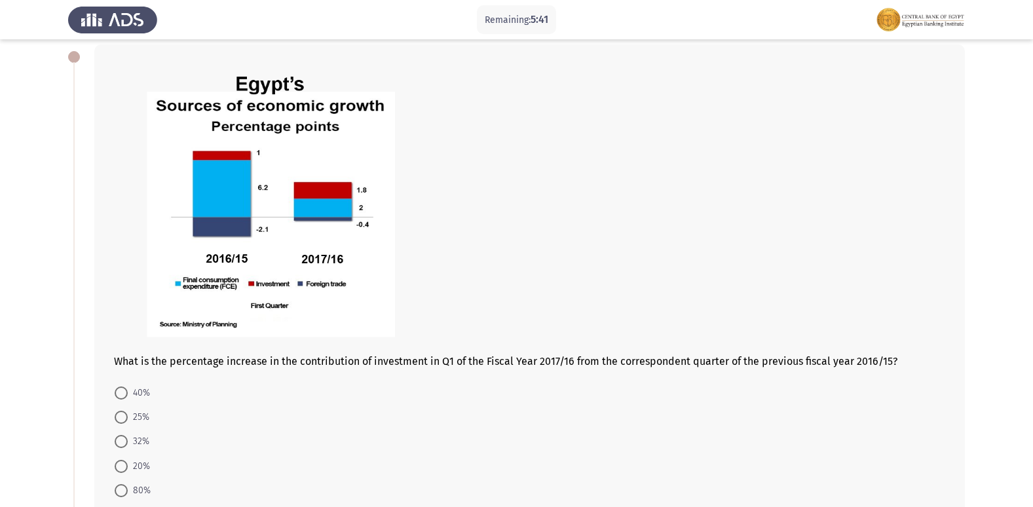
click at [122, 495] on span at bounding box center [121, 490] width 13 height 13
click at [122, 495] on input "80%" at bounding box center [121, 490] width 13 height 13
radio input "true"
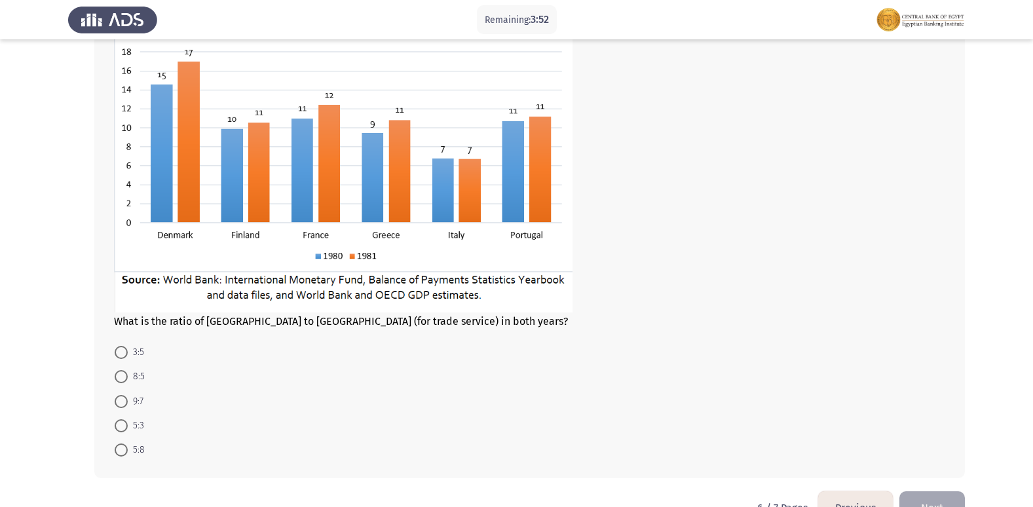
scroll to position [587, 0]
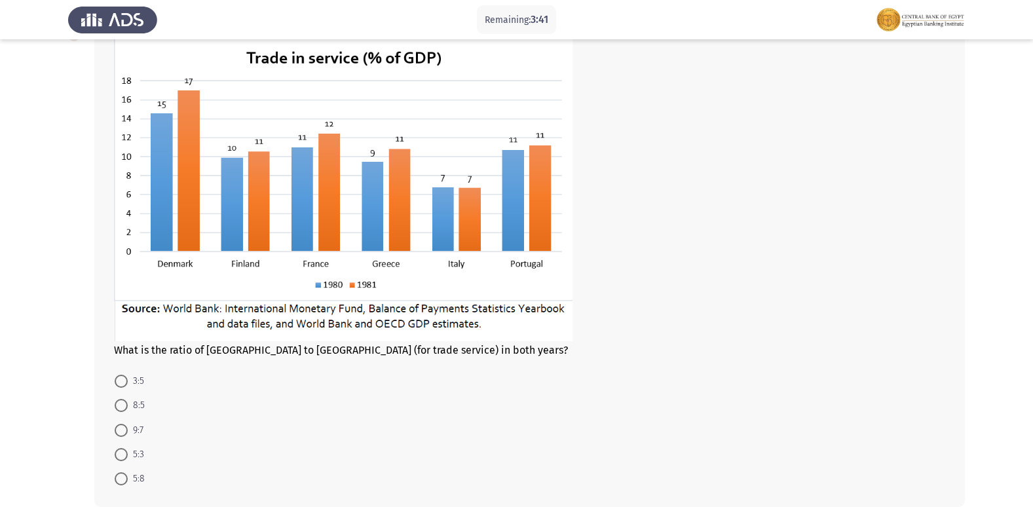
click at [119, 408] on span at bounding box center [121, 405] width 13 height 13
click at [119, 408] on input "8:5" at bounding box center [121, 405] width 13 height 13
radio input "true"
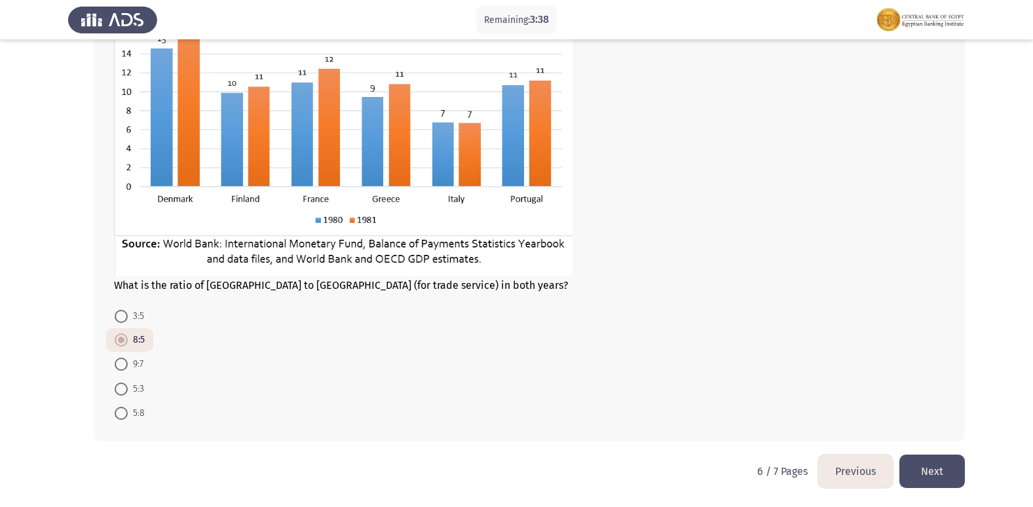
click at [960, 470] on button "Next" at bounding box center [931, 471] width 65 height 33
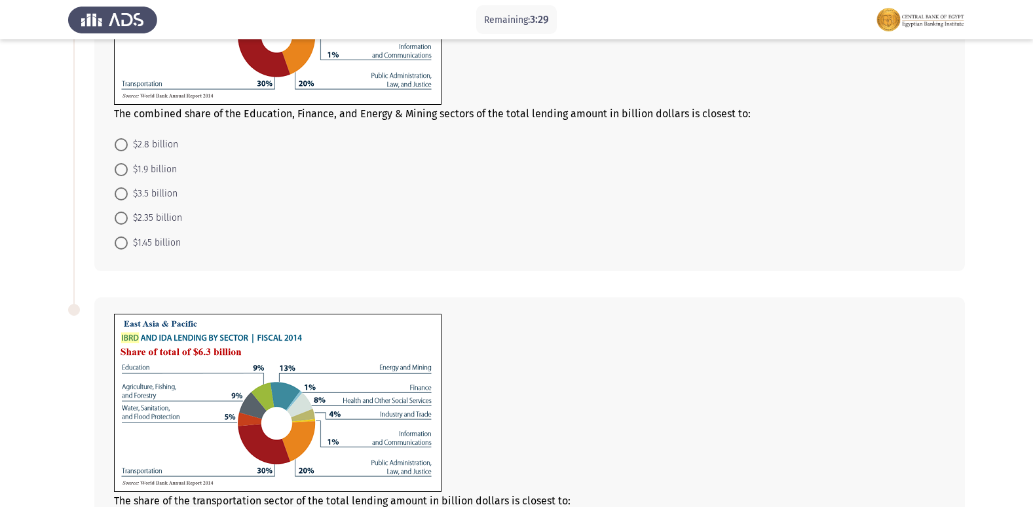
scroll to position [416, 0]
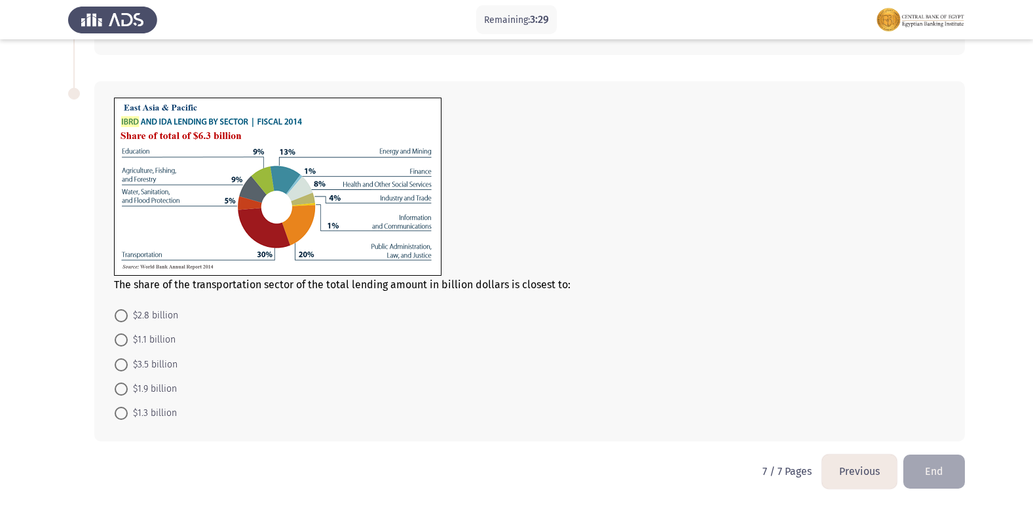
click at [839, 476] on button "Previous" at bounding box center [859, 471] width 75 height 33
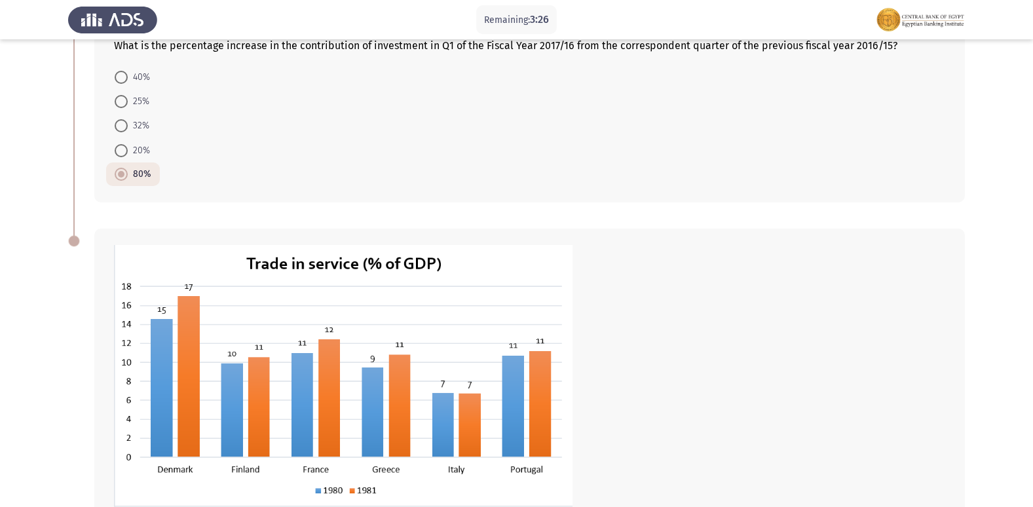
scroll to position [652, 0]
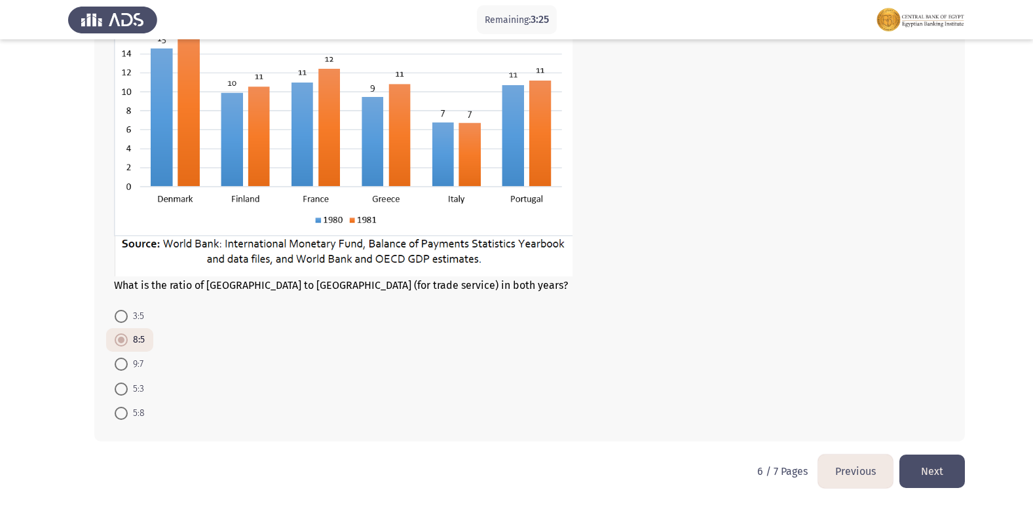
click at [944, 470] on button "Next" at bounding box center [931, 471] width 65 height 33
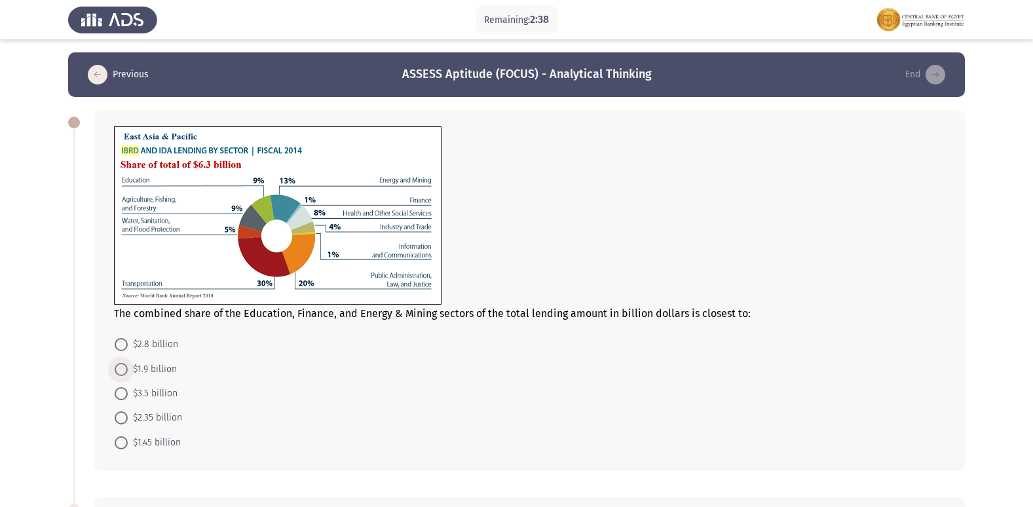
click at [149, 367] on span "$1.9 billion" at bounding box center [152, 370] width 49 height 16
click at [128, 367] on input "$1.9 billion" at bounding box center [121, 369] width 13 height 13
radio input "true"
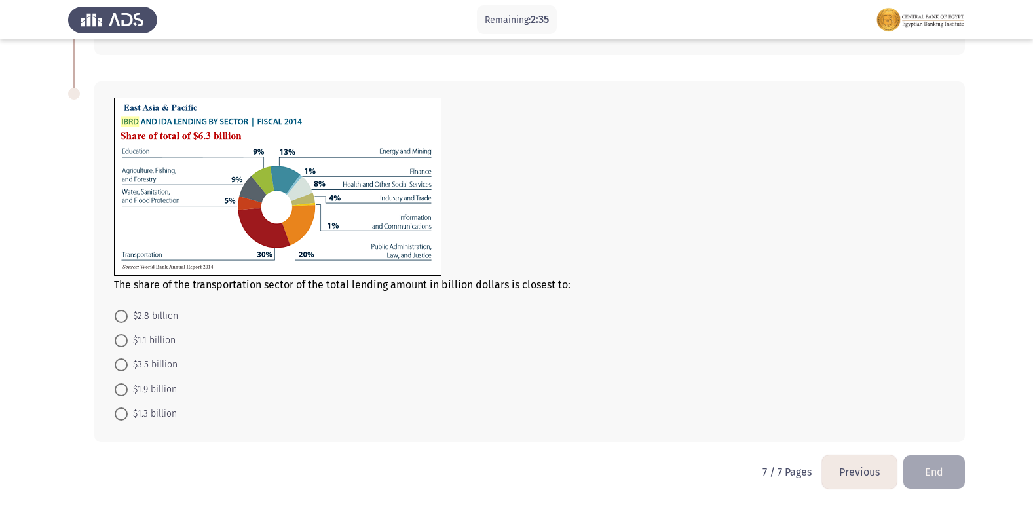
scroll to position [415, 0]
click at [118, 390] on span at bounding box center [121, 389] width 13 height 13
click at [118, 390] on input "$1.9 billion" at bounding box center [121, 389] width 13 height 13
radio input "true"
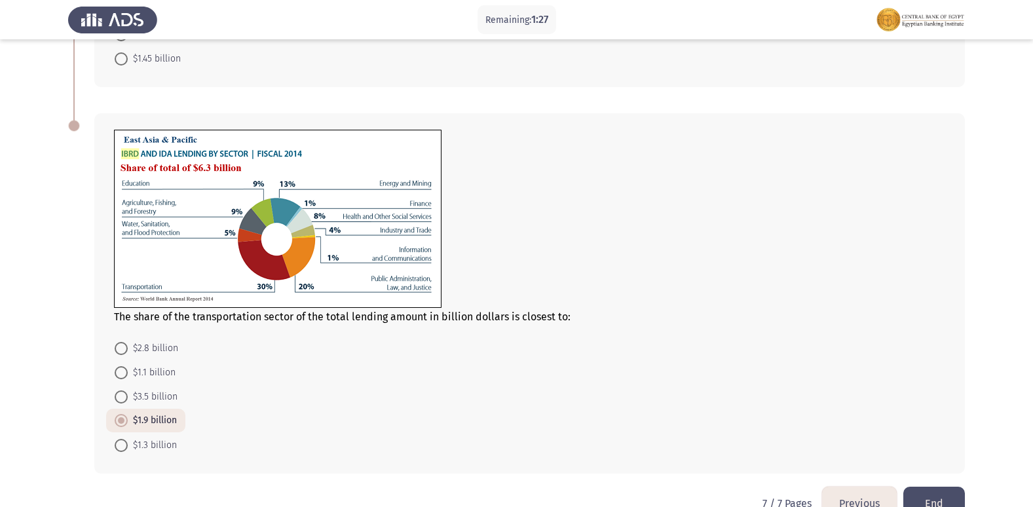
scroll to position [415, 0]
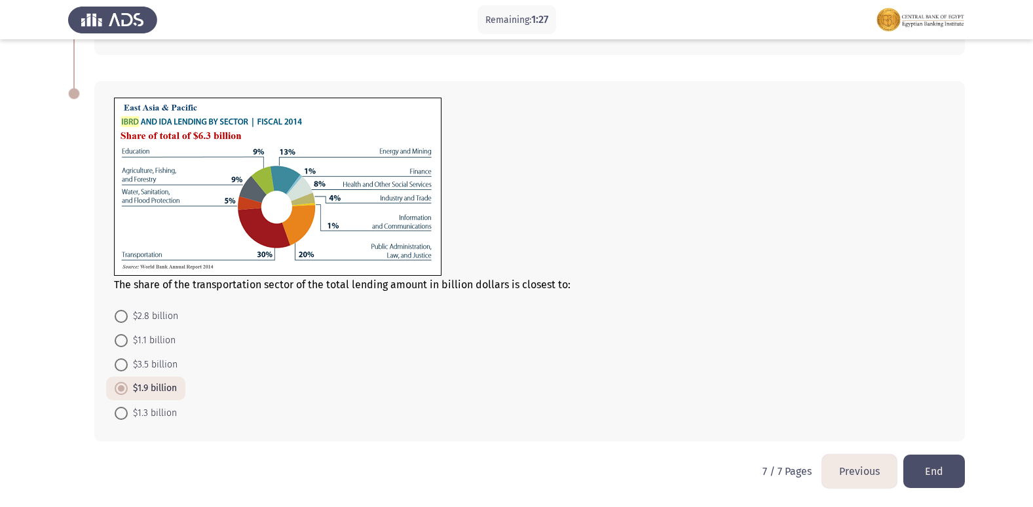
click at [946, 469] on button "End" at bounding box center [934, 471] width 62 height 33
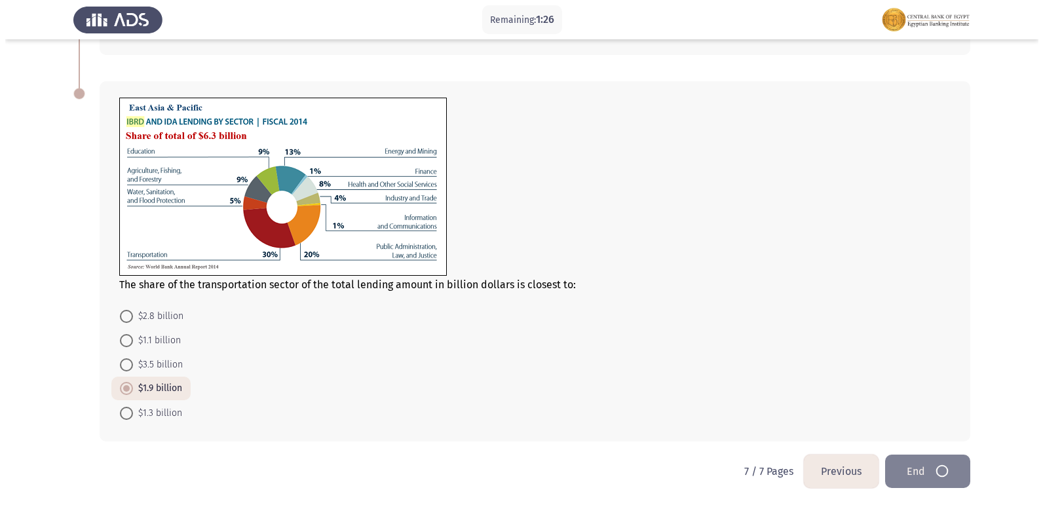
scroll to position [0, 0]
